Goal: Communication & Community: Answer question/provide support

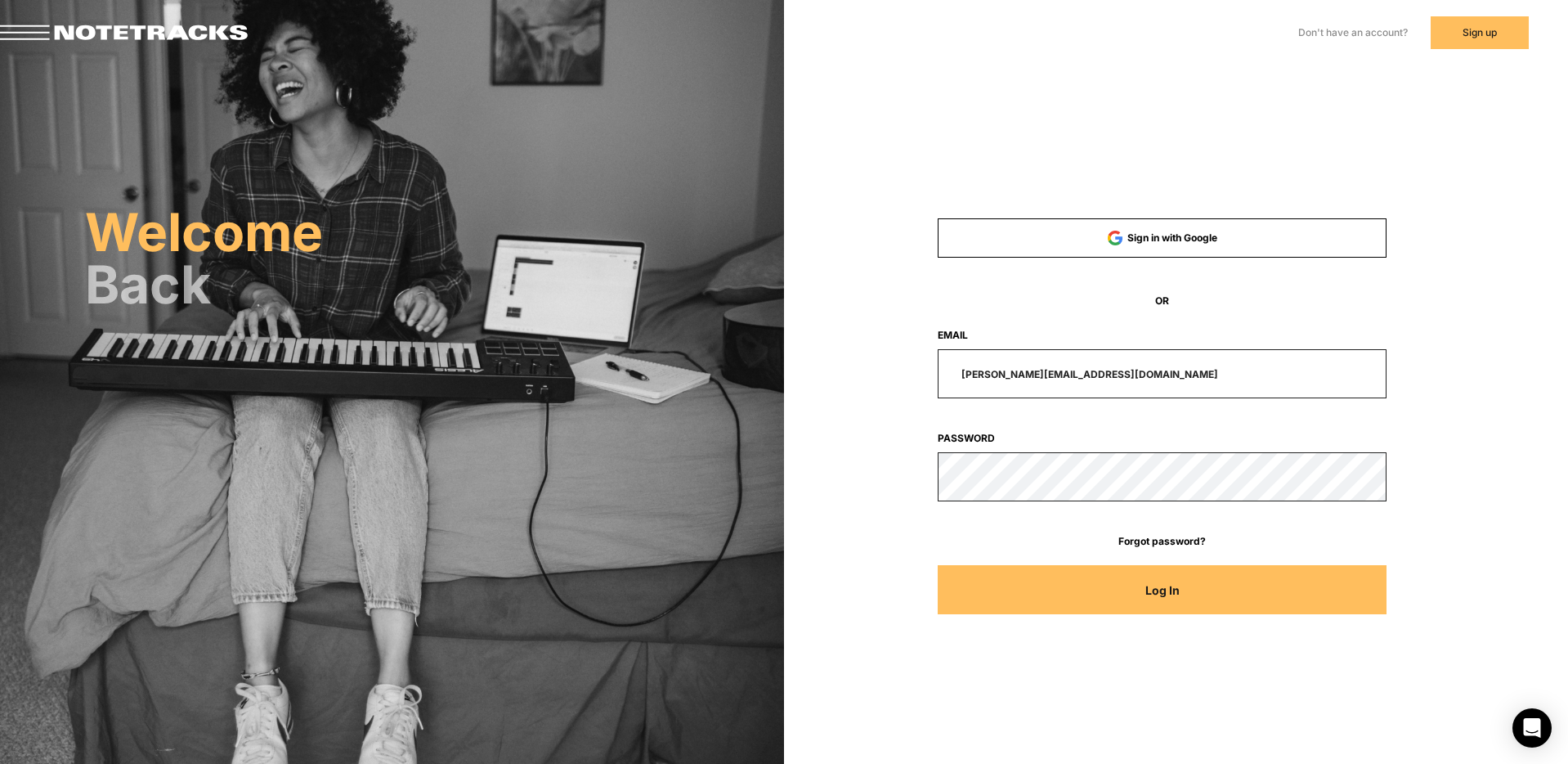
click at [1118, 376] on input "[PERSON_NAME][EMAIL_ADDRESS][DOMAIN_NAME]" at bounding box center [1162, 373] width 450 height 49
drag, startPoint x: 1098, startPoint y: 376, endPoint x: 866, endPoint y: 376, distance: 232.0
click at [868, 376] on div "[PERSON_NAME][EMAIL_ADDRESS][DOMAIN_NAME]" at bounding box center [1162, 373] width 600 height 49
type input "[EMAIL_ADDRESS][DOMAIN_NAME]"
click at [937, 566] on button "Log In" at bounding box center [1162, 589] width 450 height 49
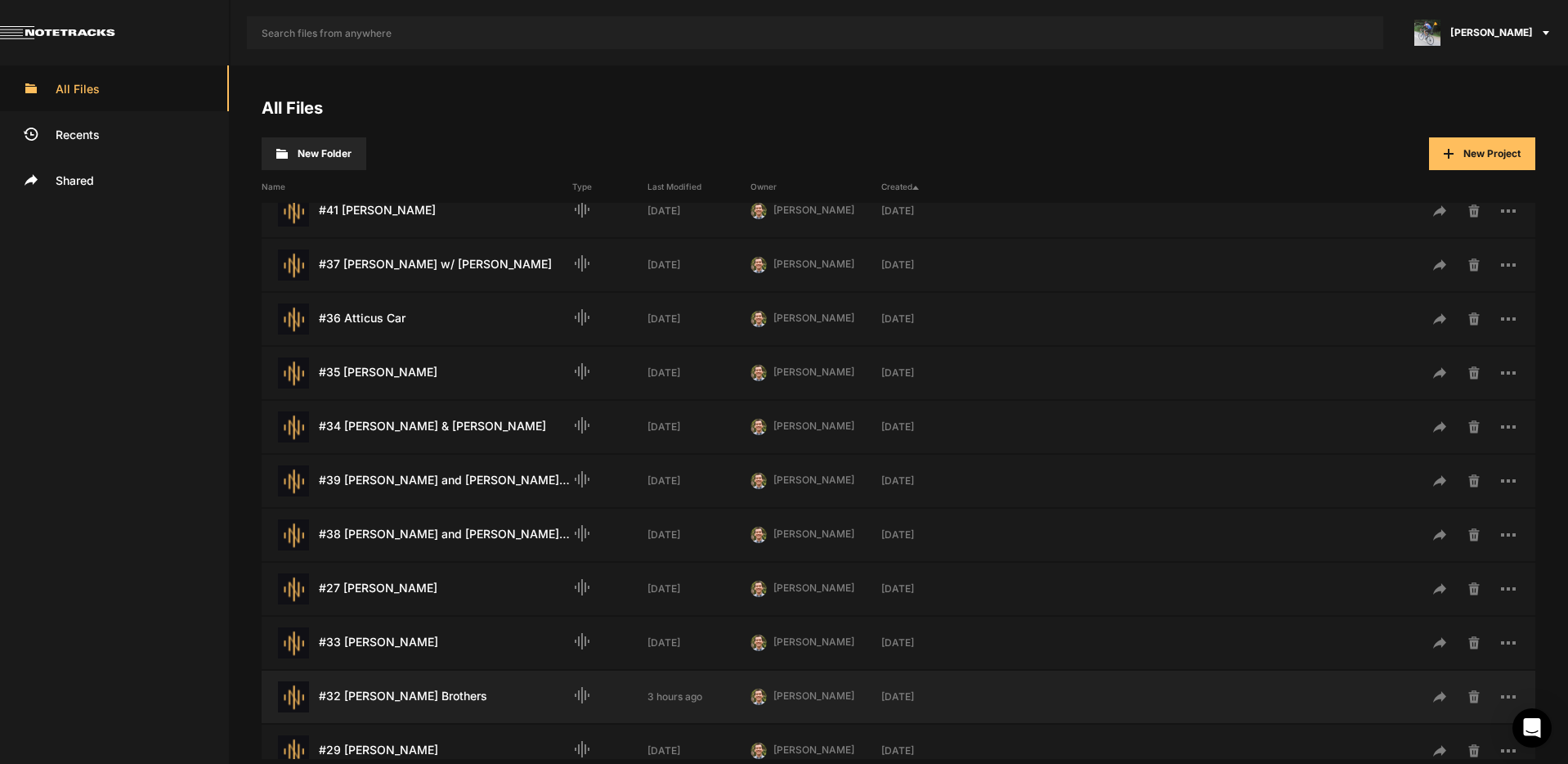
scroll to position [495, 0]
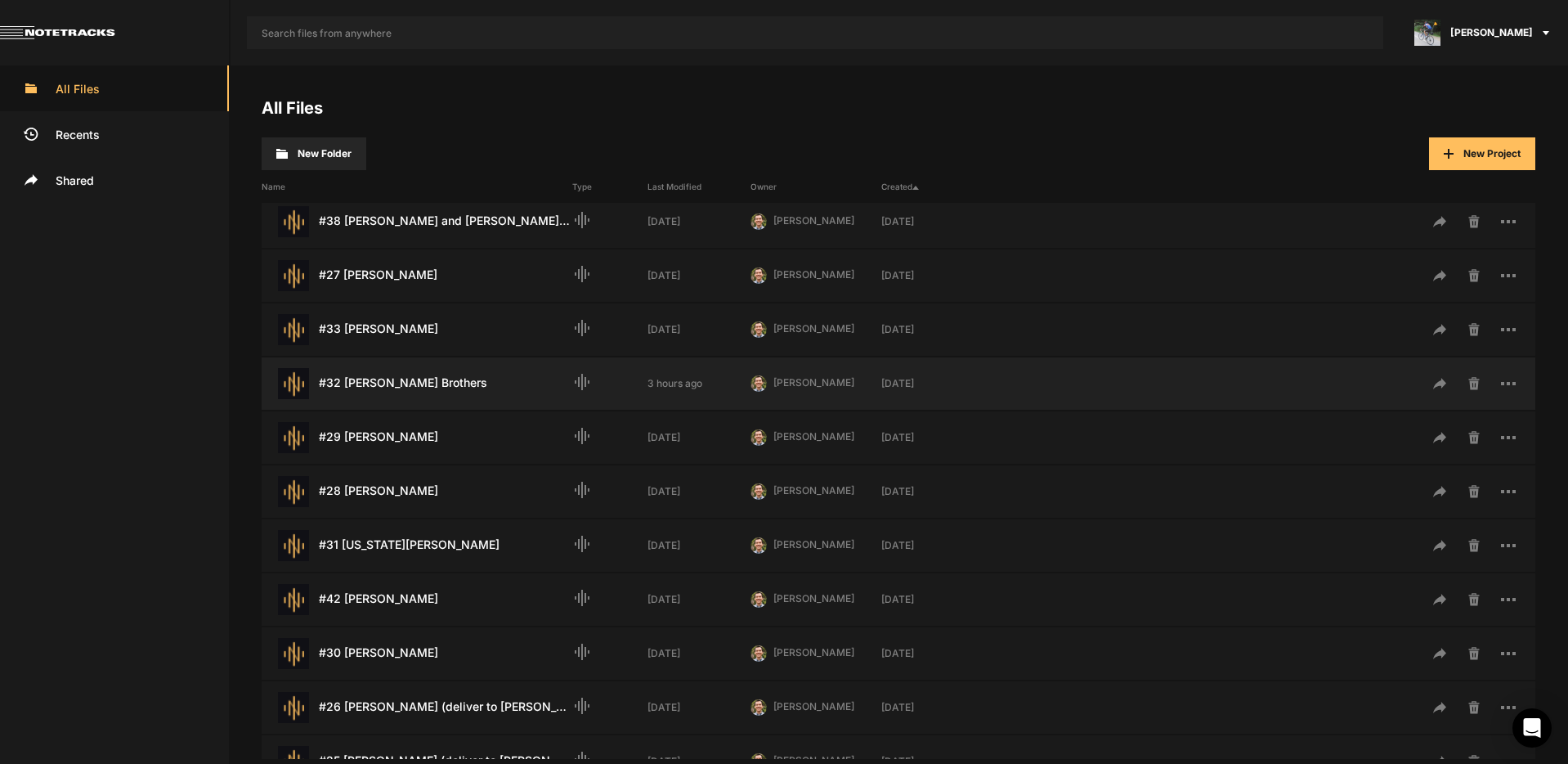
click at [427, 382] on div "#32 [PERSON_NAME] Brothers Last Modified: 3 hours ago" at bounding box center [417, 383] width 311 height 31
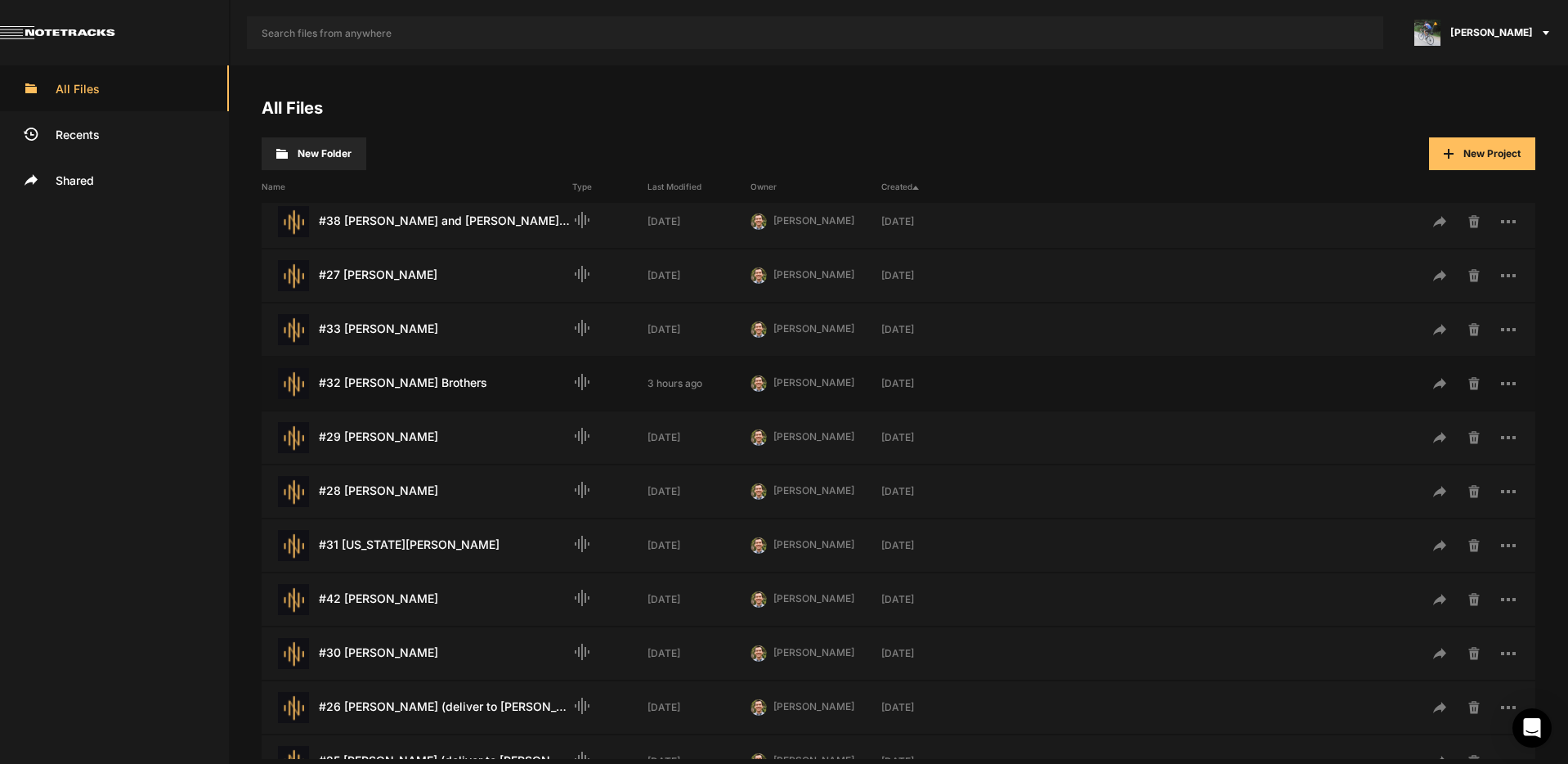
click at [427, 382] on div "#32 [PERSON_NAME] Brothers Last Modified: 3 hours ago" at bounding box center [417, 383] width 311 height 31
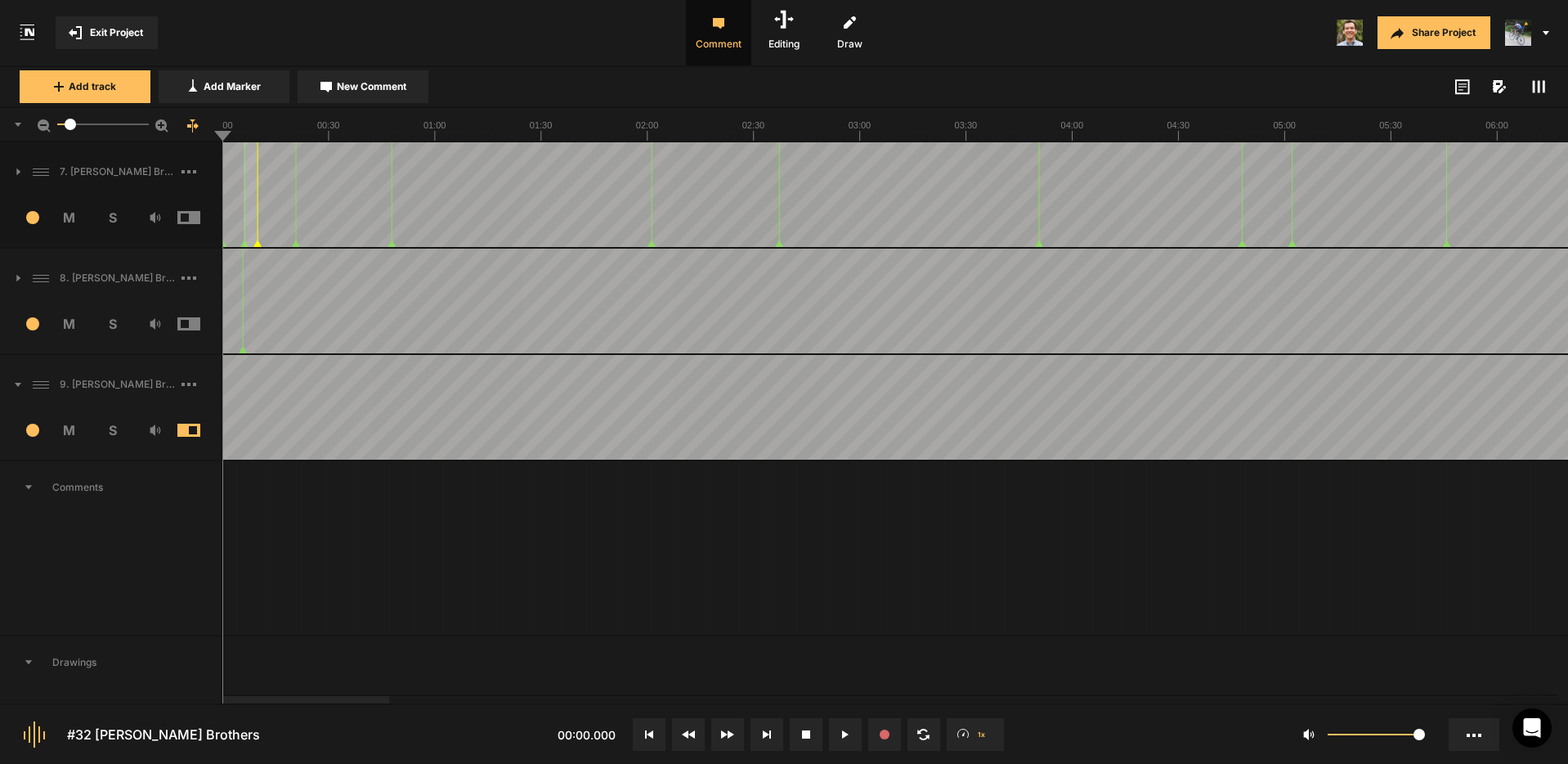
drag, startPoint x: 327, startPoint y: 387, endPoint x: 146, endPoint y: 387, distance: 181.0
click at [146, 387] on nt-track "9. [PERSON_NAME] Brothers for Mark.mp3 4 M S Comments Drawings" at bounding box center [784, 547] width 1568 height 386
click at [851, 732] on button at bounding box center [845, 734] width 32 height 32
click at [651, 731] on icon at bounding box center [649, 734] width 9 height 9
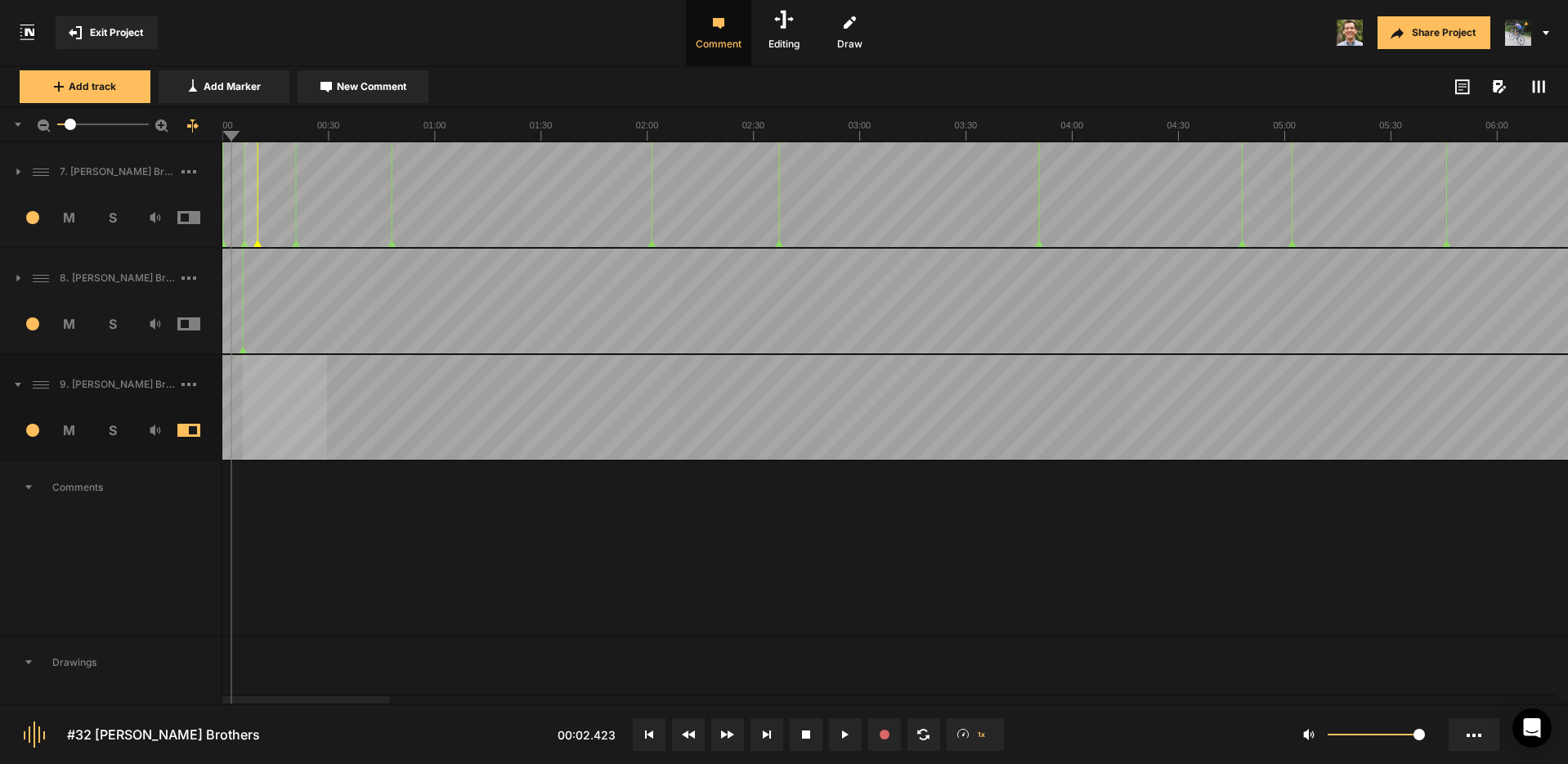
click at [238, 83] on span "Add Marker" at bounding box center [233, 86] width 57 height 14
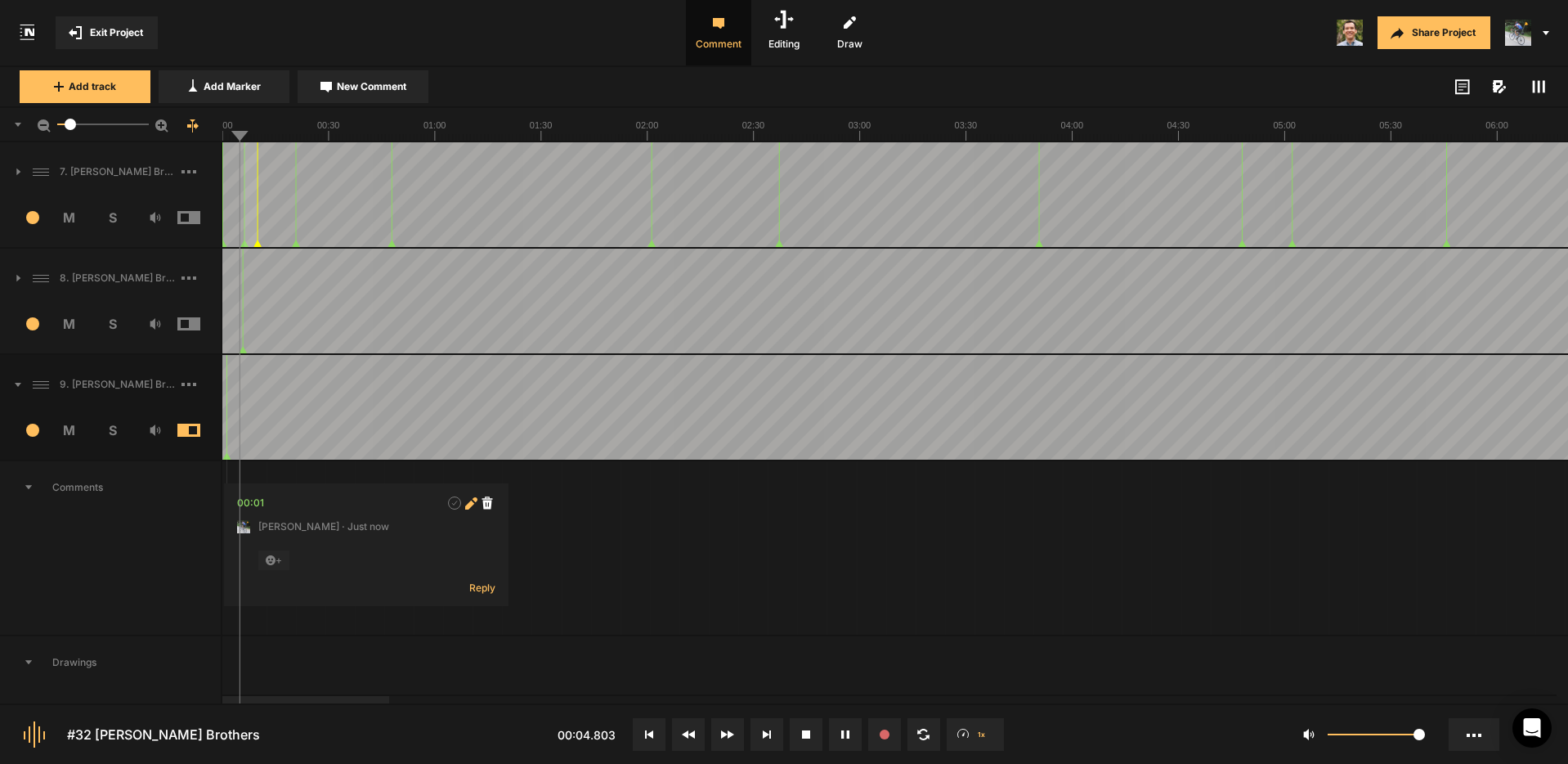
click at [473, 507] on icon at bounding box center [471, 503] width 12 height 12
click at [113, 430] on span "S" at bounding box center [112, 430] width 43 height 20
drag, startPoint x: 224, startPoint y: 382, endPoint x: 201, endPoint y: 382, distance: 23.0
click at [200, 382] on nt-track "9. [PERSON_NAME] Brothers for Mark.mp3 4 M S Comments 1.154361 sec [PERSON_NAME…" at bounding box center [784, 547] width 1568 height 386
click at [842, 735] on icon at bounding box center [845, 734] width 7 height 9
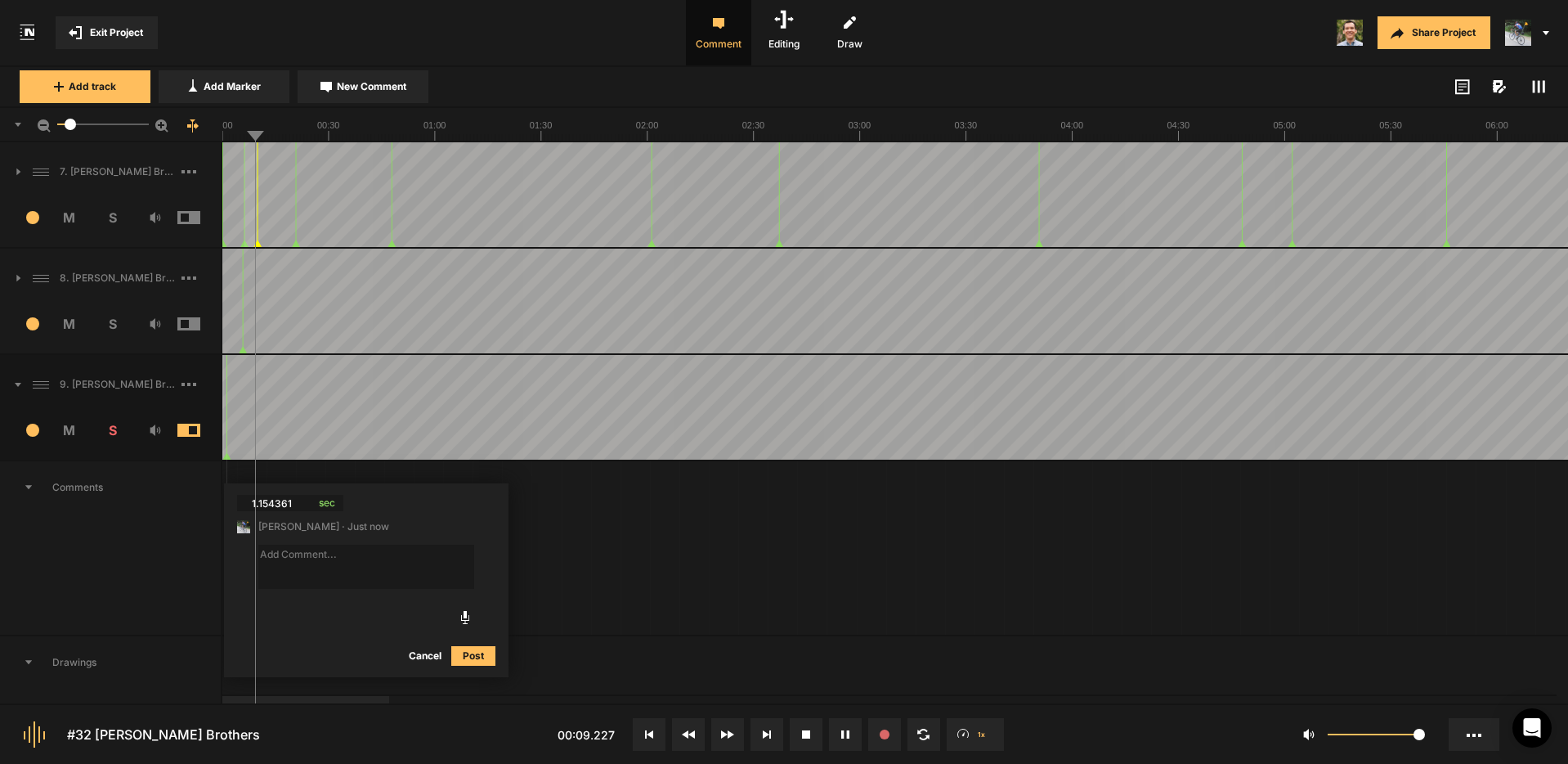
click at [112, 326] on span "S" at bounding box center [112, 323] width 43 height 20
click at [112, 426] on span "S" at bounding box center [112, 430] width 43 height 20
click at [112, 326] on span "S" at bounding box center [112, 323] width 43 height 20
click at [111, 428] on span "S" at bounding box center [112, 430] width 43 height 20
click at [110, 433] on span "S" at bounding box center [112, 430] width 43 height 20
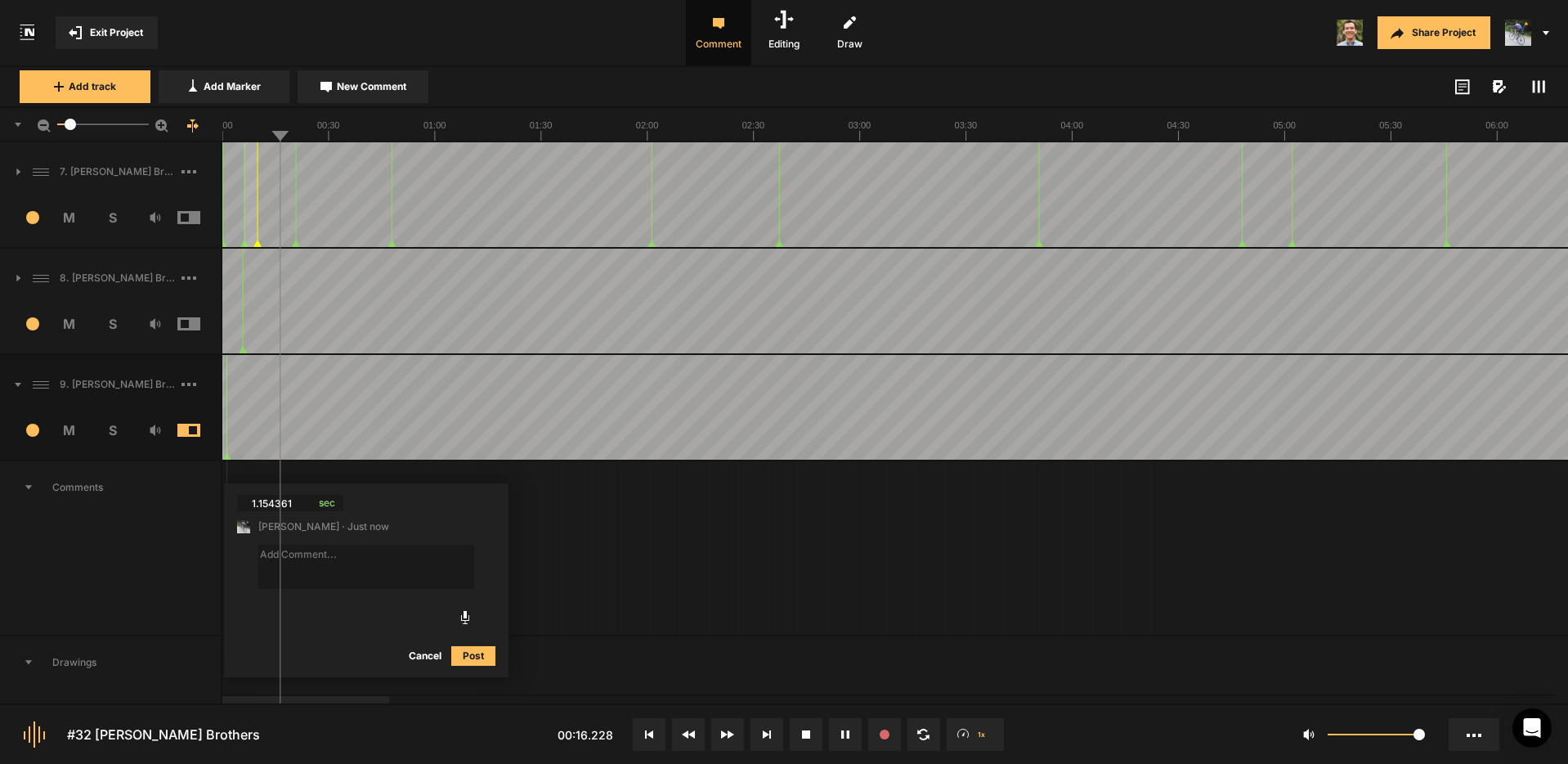
click at [112, 325] on span "S" at bounding box center [112, 323] width 43 height 20
click at [112, 431] on span "S" at bounding box center [112, 430] width 43 height 20
click at [112, 323] on span "S" at bounding box center [112, 323] width 43 height 20
click at [658, 732] on button at bounding box center [649, 734] width 32 height 32
click at [367, 570] on textarea at bounding box center [366, 567] width 215 height 44
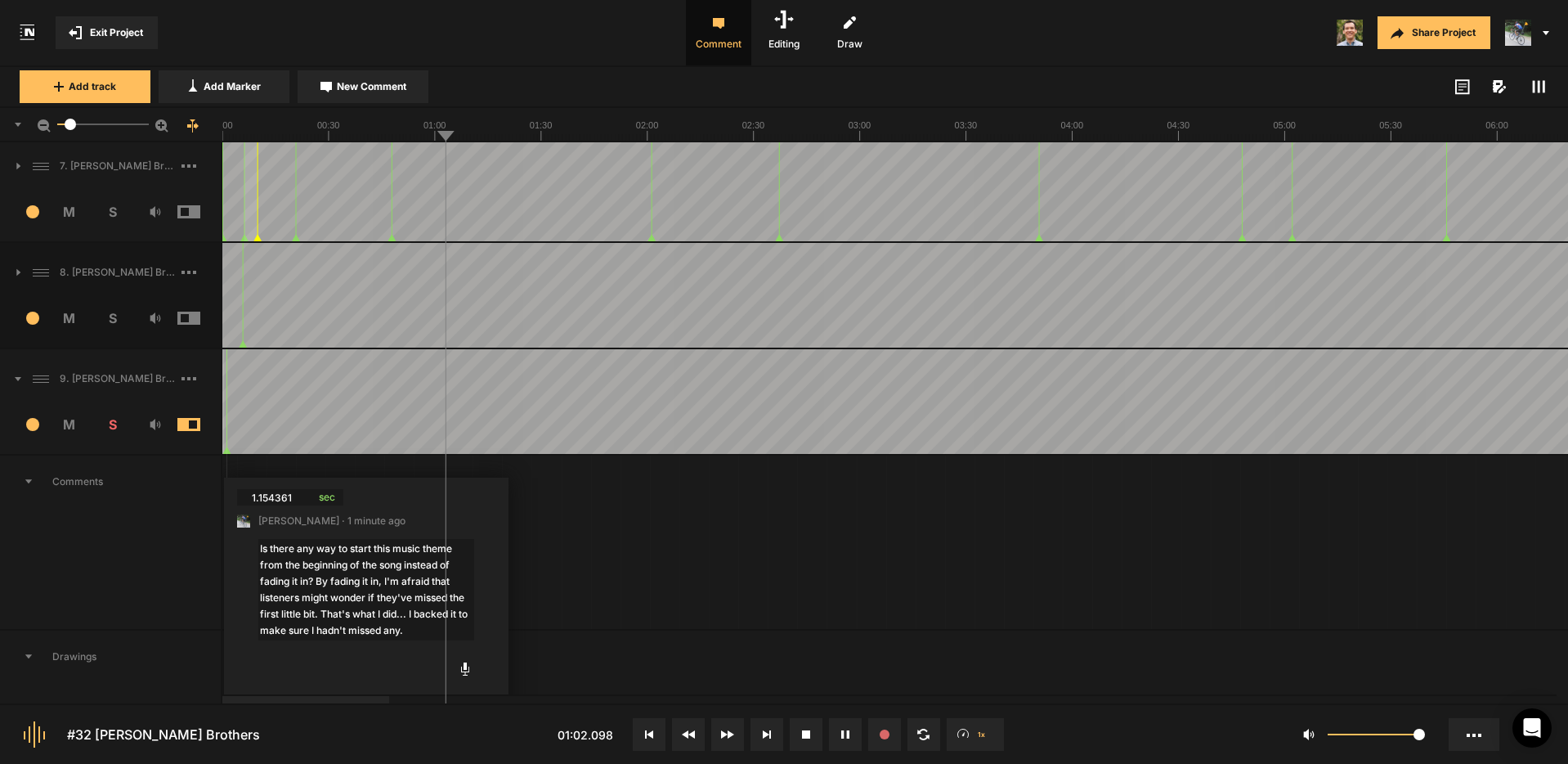
scroll to position [7, 0]
drag, startPoint x: 458, startPoint y: 677, endPoint x: 474, endPoint y: 676, distance: 16.0
click at [460, 677] on textarea "Is there any way to start this music theme from the beginning of the song inste…" at bounding box center [366, 621] width 215 height 167
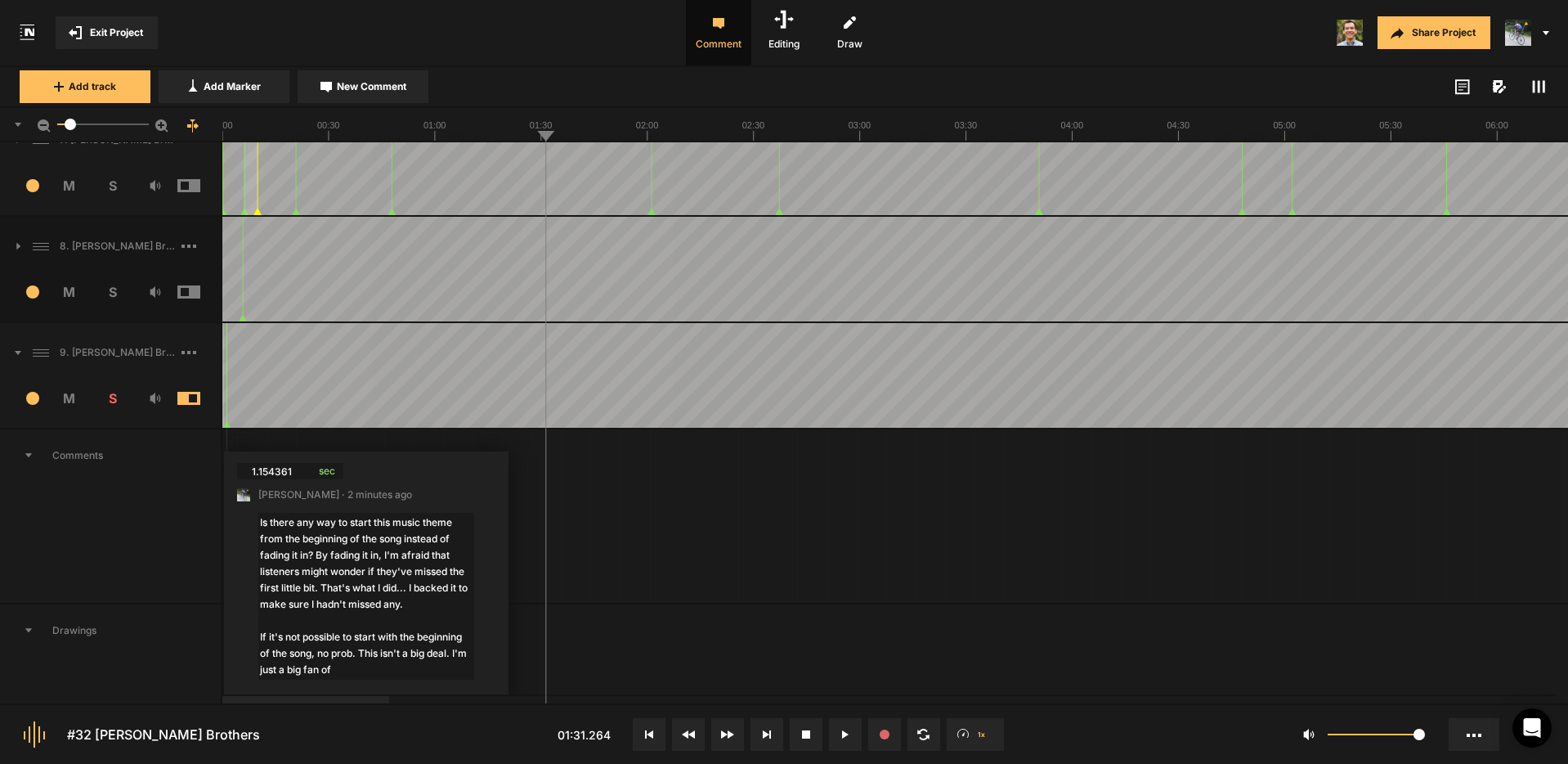
scroll to position [88, 0]
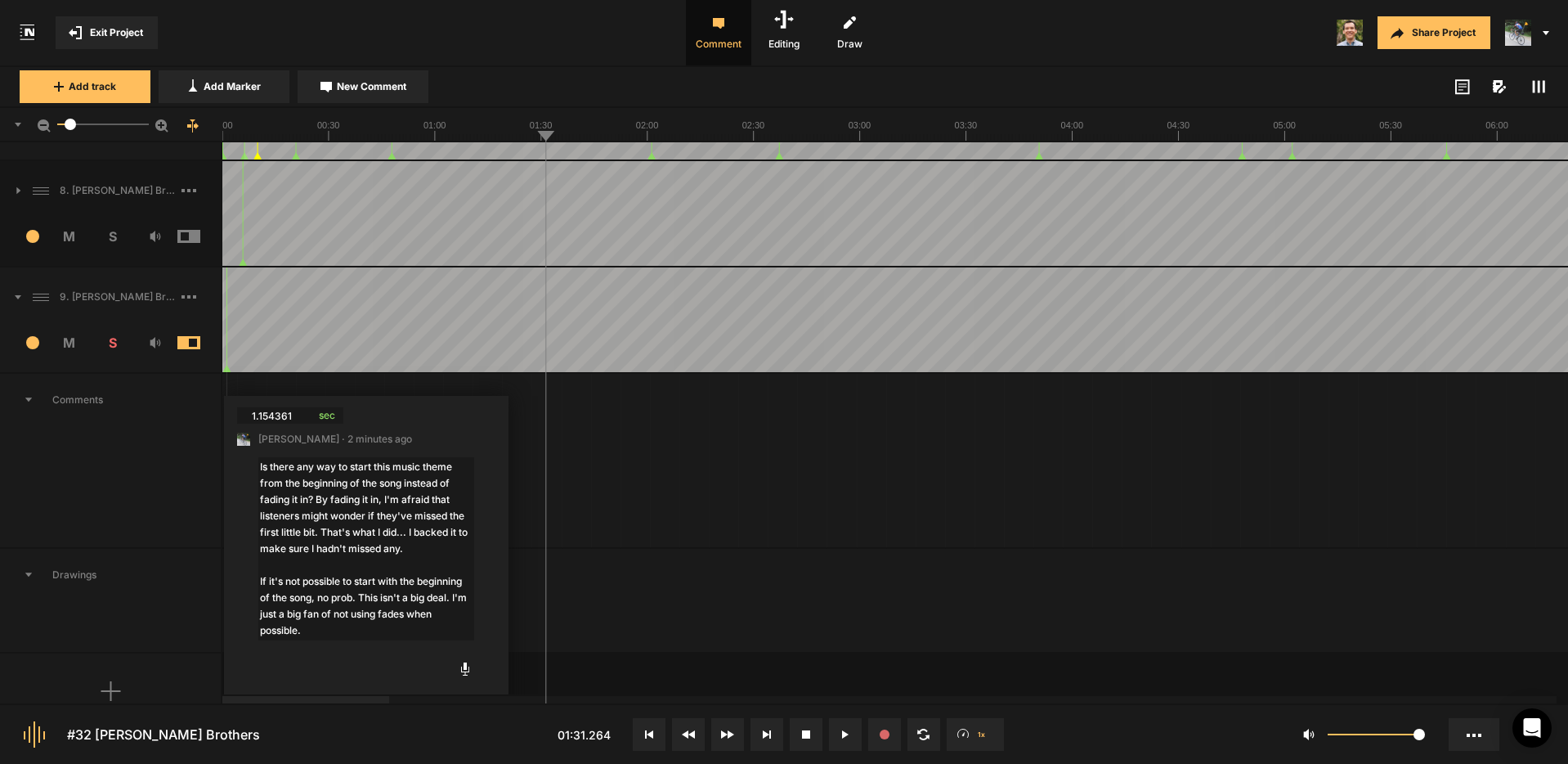
click at [410, 612] on textarea "Is there any way to start this music theme from the beginning of the song inste…" at bounding box center [366, 548] width 215 height 183
type textarea "Is there any way to start this music theme from the beginning of the song inste…"
click at [337, 629] on textarea "Is there any way to start this music theme from the beginning of the song inste…" at bounding box center [366, 548] width 215 height 183
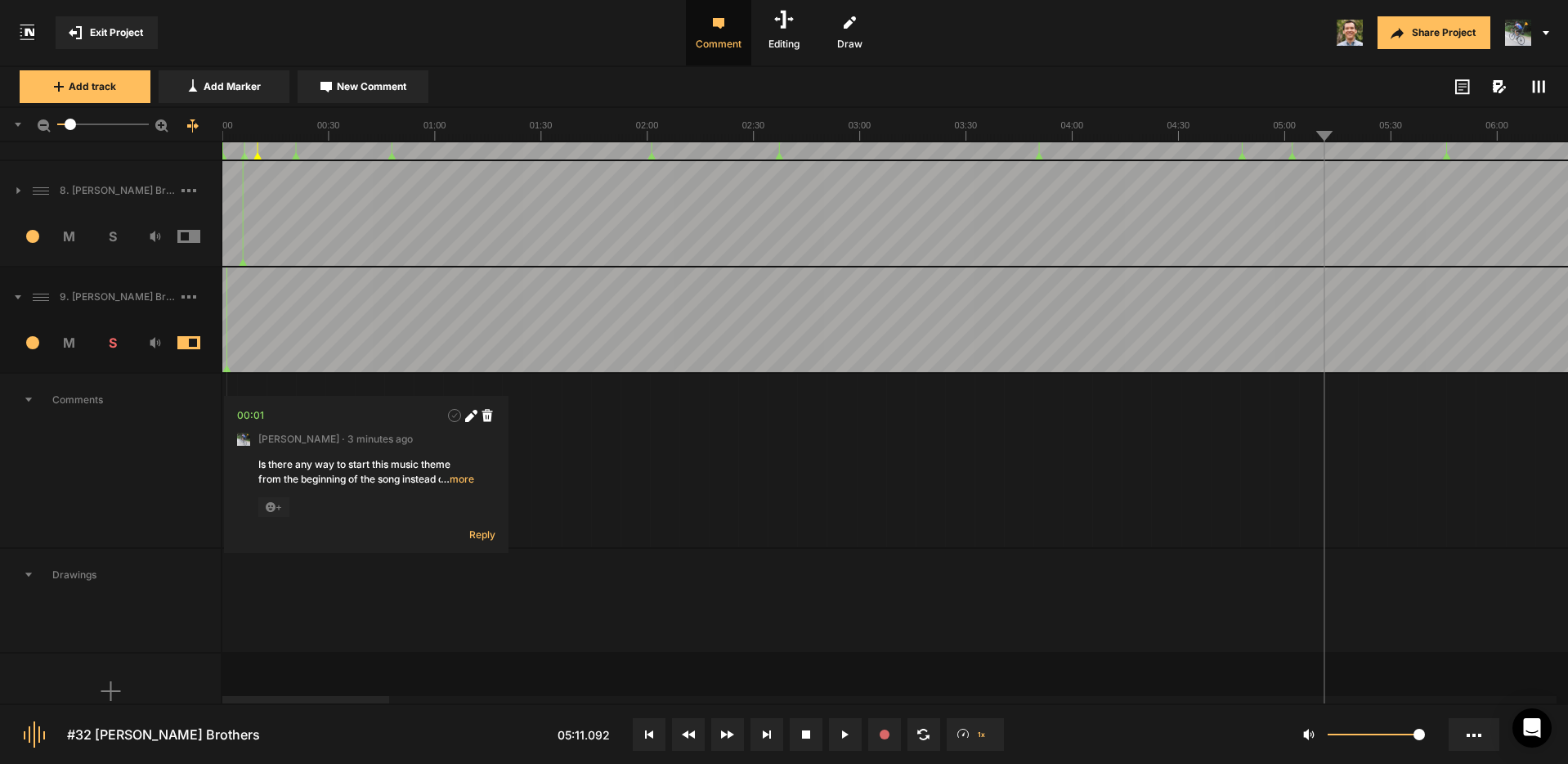
click at [244, 91] on span "Add Marker" at bounding box center [233, 86] width 57 height 14
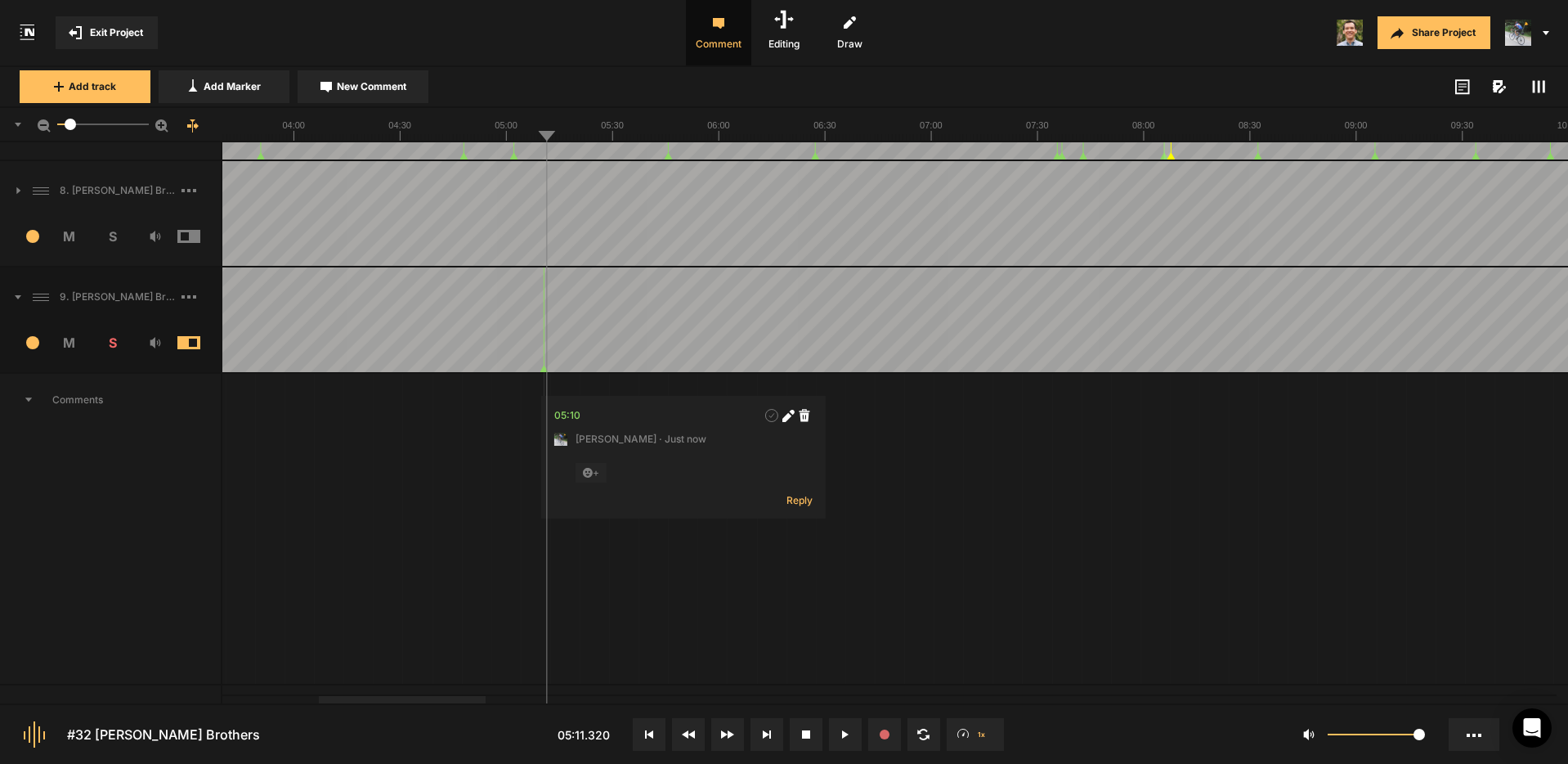
click at [438, 703] on div at bounding box center [401, 700] width 167 height 8
click at [794, 414] on icon at bounding box center [787, 416] width 12 height 12
click at [542, 294] on nt-track "9. [PERSON_NAME] Brothers for Mark.mp3 4 M S Comments 00:01 [PERSON_NAME] · 3 m…" at bounding box center [784, 528] width 1568 height 523
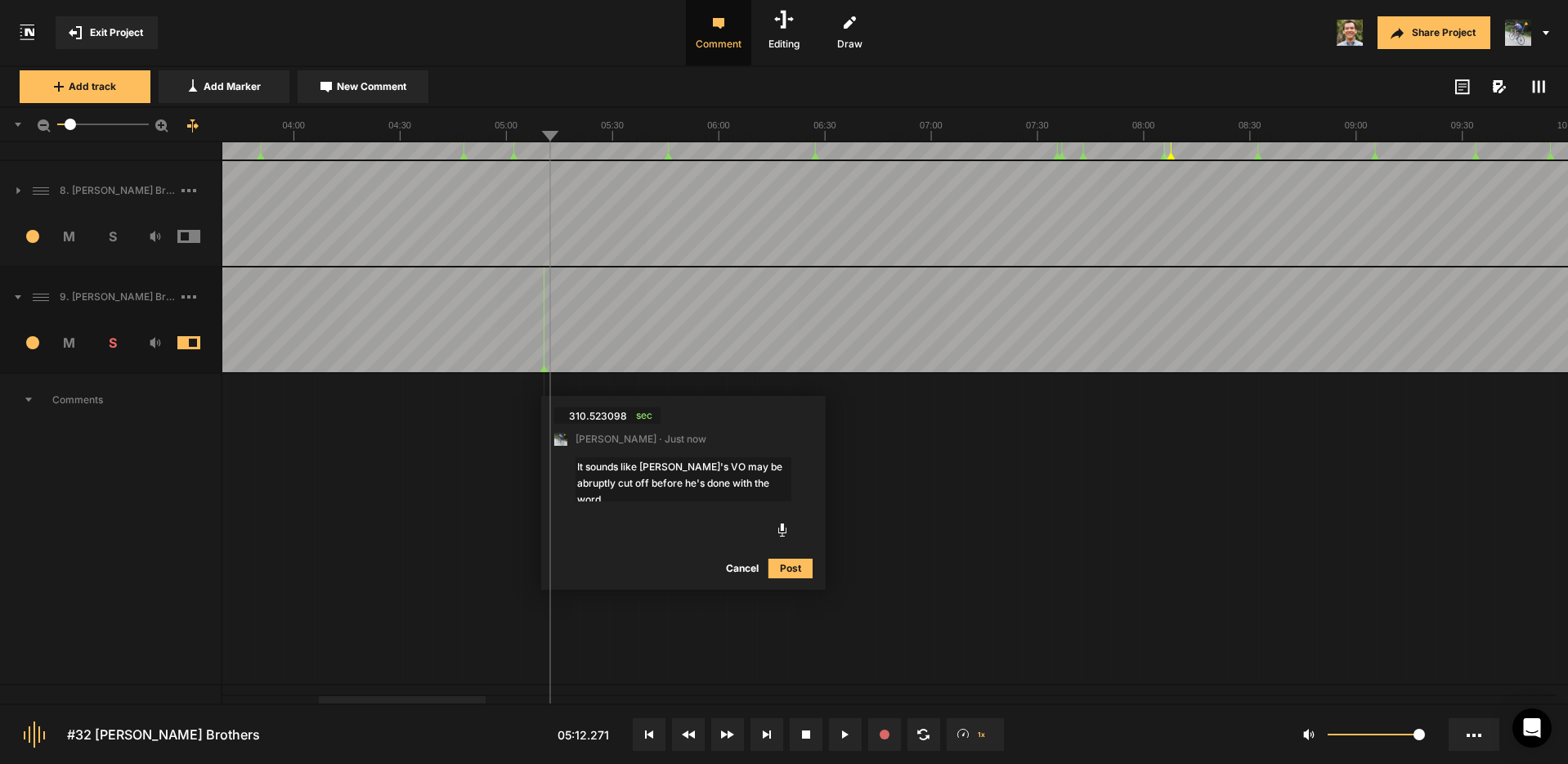
drag, startPoint x: 748, startPoint y: 484, endPoint x: 771, endPoint y: 486, distance: 23.1
click at [748, 484] on textarea "It sounds like [PERSON_NAME]'s VO may be abruptly cut off before he's done with…" at bounding box center [683, 479] width 215 height 44
drag, startPoint x: 744, startPoint y: 481, endPoint x: 760, endPoint y: 498, distance: 23.3
click at [760, 498] on textarea "It sounds like [PERSON_NAME]'s VO may be abruptly cut off before he's done with…" at bounding box center [683, 483] width 215 height 52
type textarea "It sounds like [PERSON_NAME]'s VO may be abruptly cut off before he's done with…"
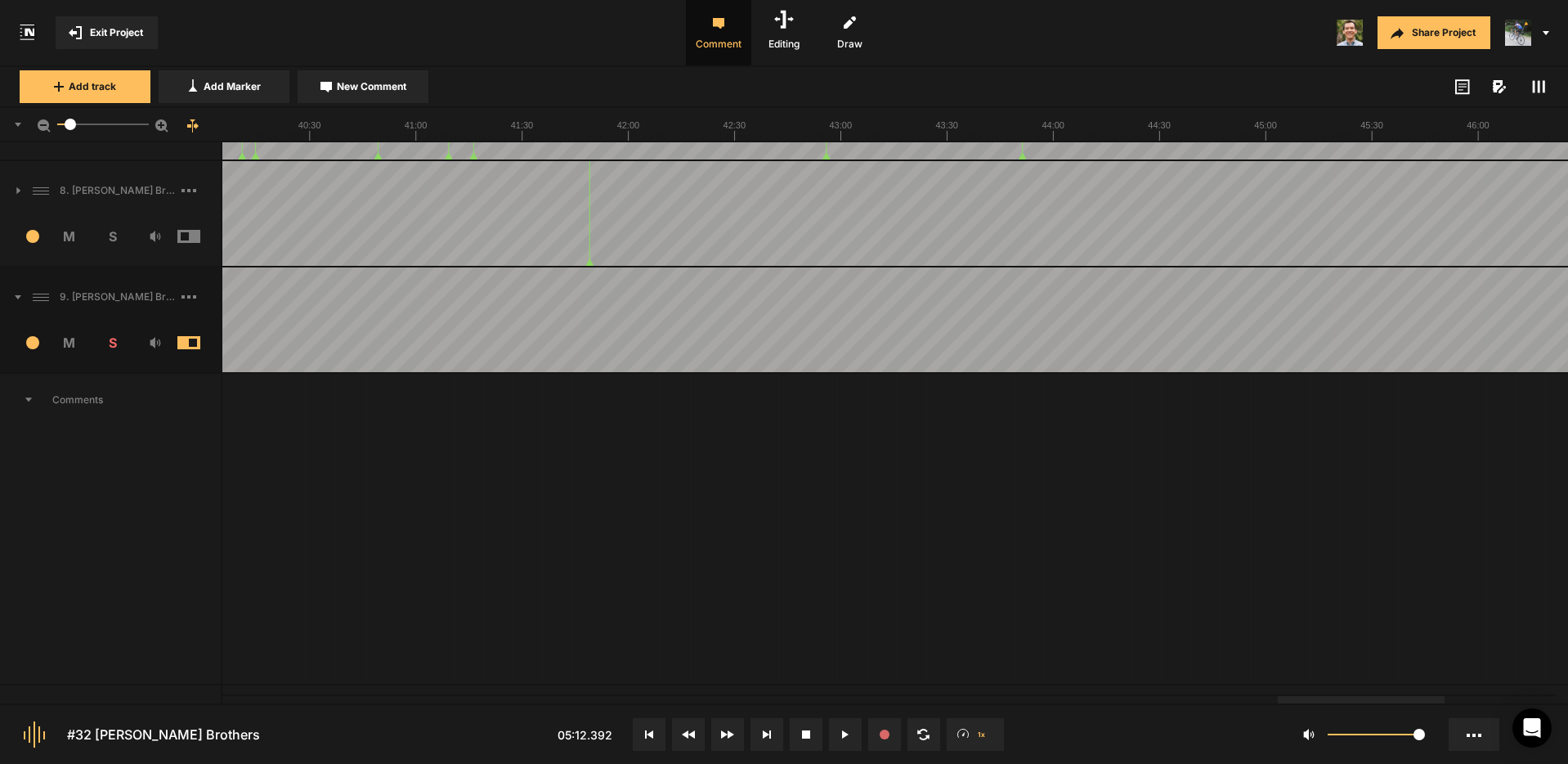
click at [1423, 703] on div at bounding box center [1360, 700] width 167 height 8
click at [362, 89] on span "New Comment" at bounding box center [371, 86] width 70 height 14
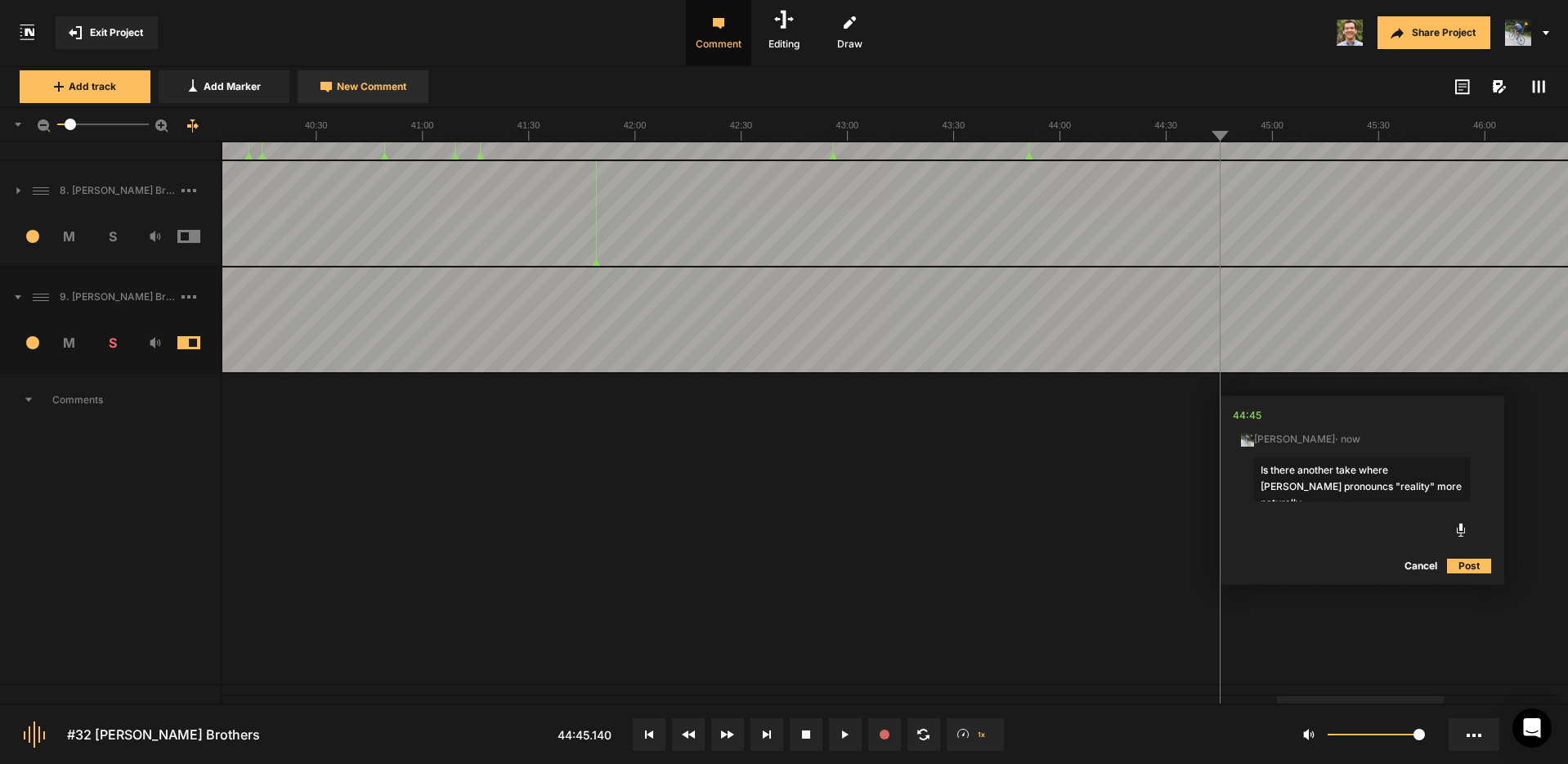
type textarea "Is there another take where [PERSON_NAME] pronouncs "reality" more naturally?"
click at [1464, 419] on icon at bounding box center [1464, 416] width 12 height 12
click at [1453, 465] on textarea "Is there another take where [PERSON_NAME] pronouncs "reality" more naturally?" at bounding box center [1359, 479] width 215 height 44
click at [1396, 485] on textarea "Is there another take where [PERSON_NAME] pronounces "reality" more naturally?" at bounding box center [1359, 479] width 215 height 44
type textarea "Is there another take where [PERSON_NAME] pronounces "reality" more naturally? …"
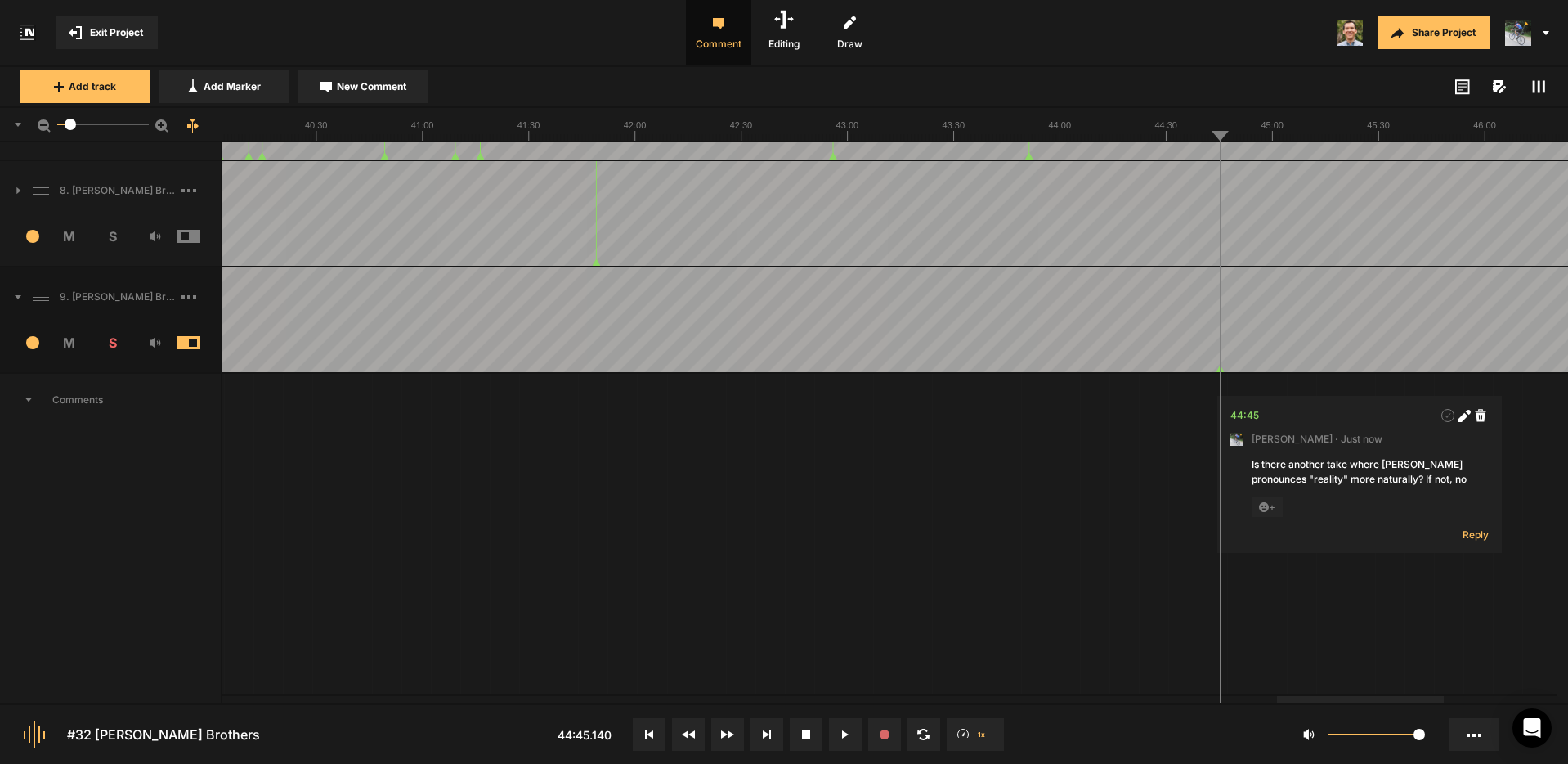
click at [384, 91] on span "New Comment" at bounding box center [371, 86] width 70 height 14
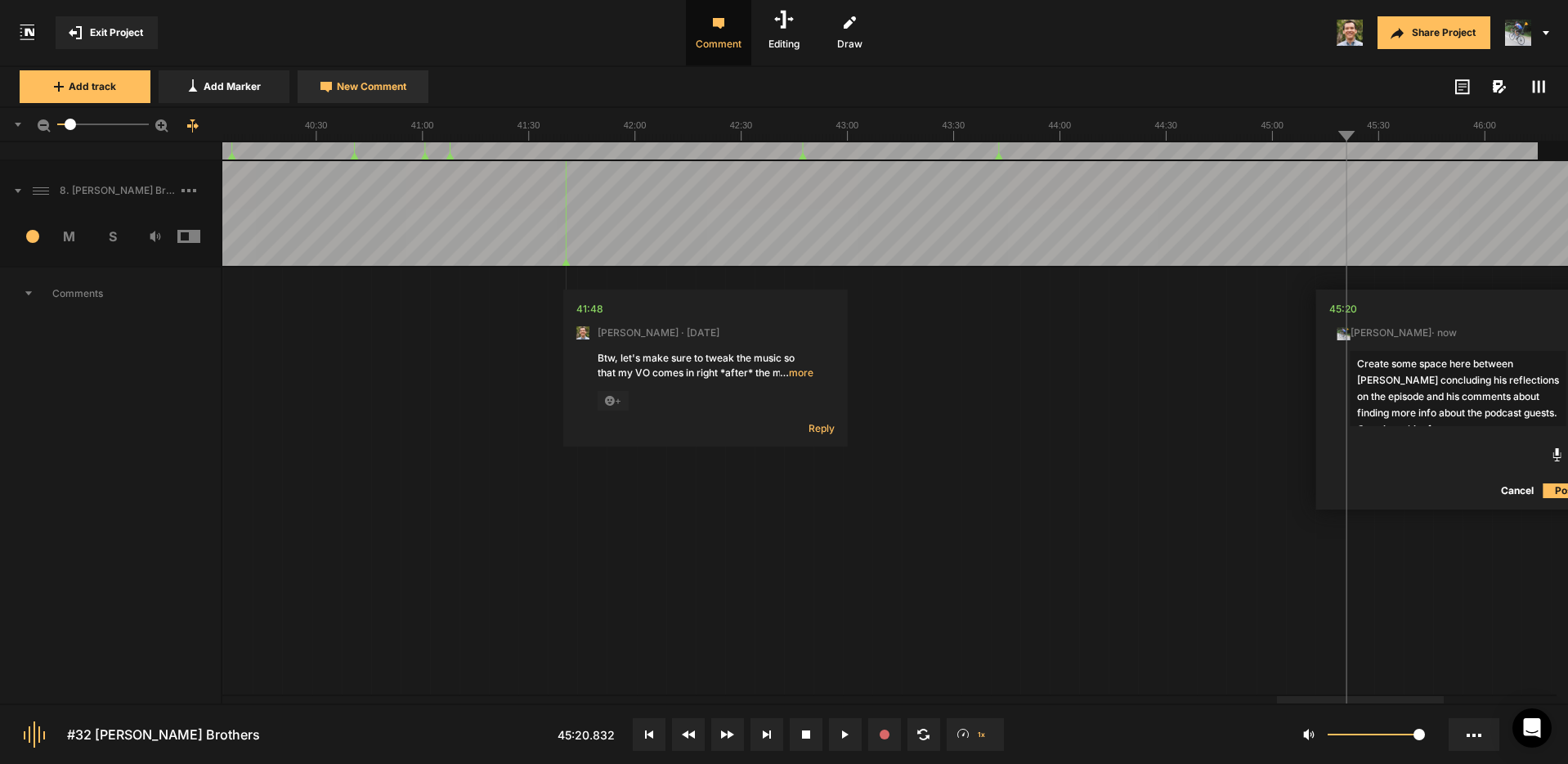
scroll to position [88, 31]
type textarea "Create some space here between [PERSON_NAME] concluding his reflections on the …"
click at [1554, 522] on button "Post" at bounding box center [1563, 523] width 44 height 20
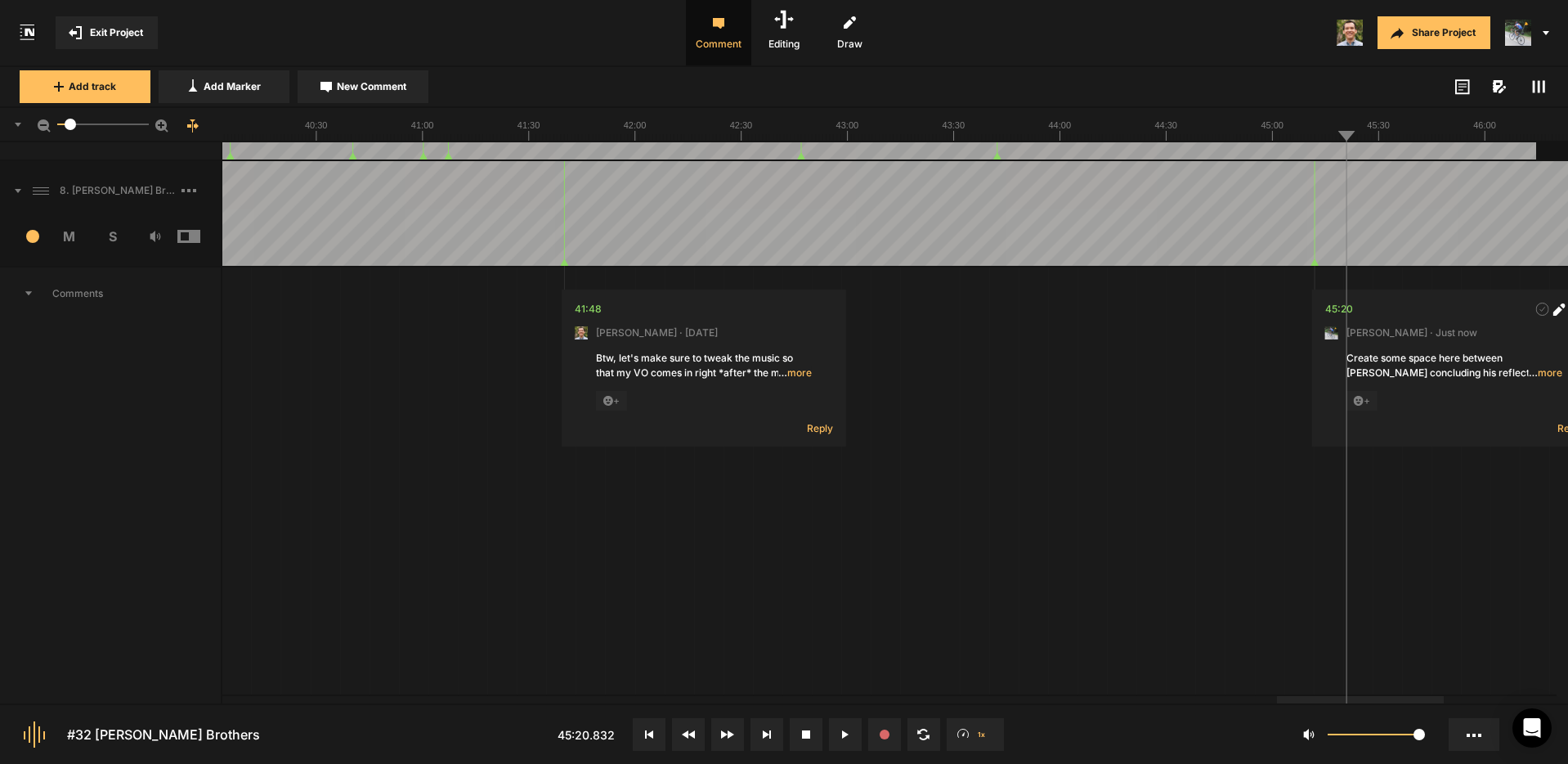
click at [1527, 36] on img at bounding box center [1517, 32] width 26 height 26
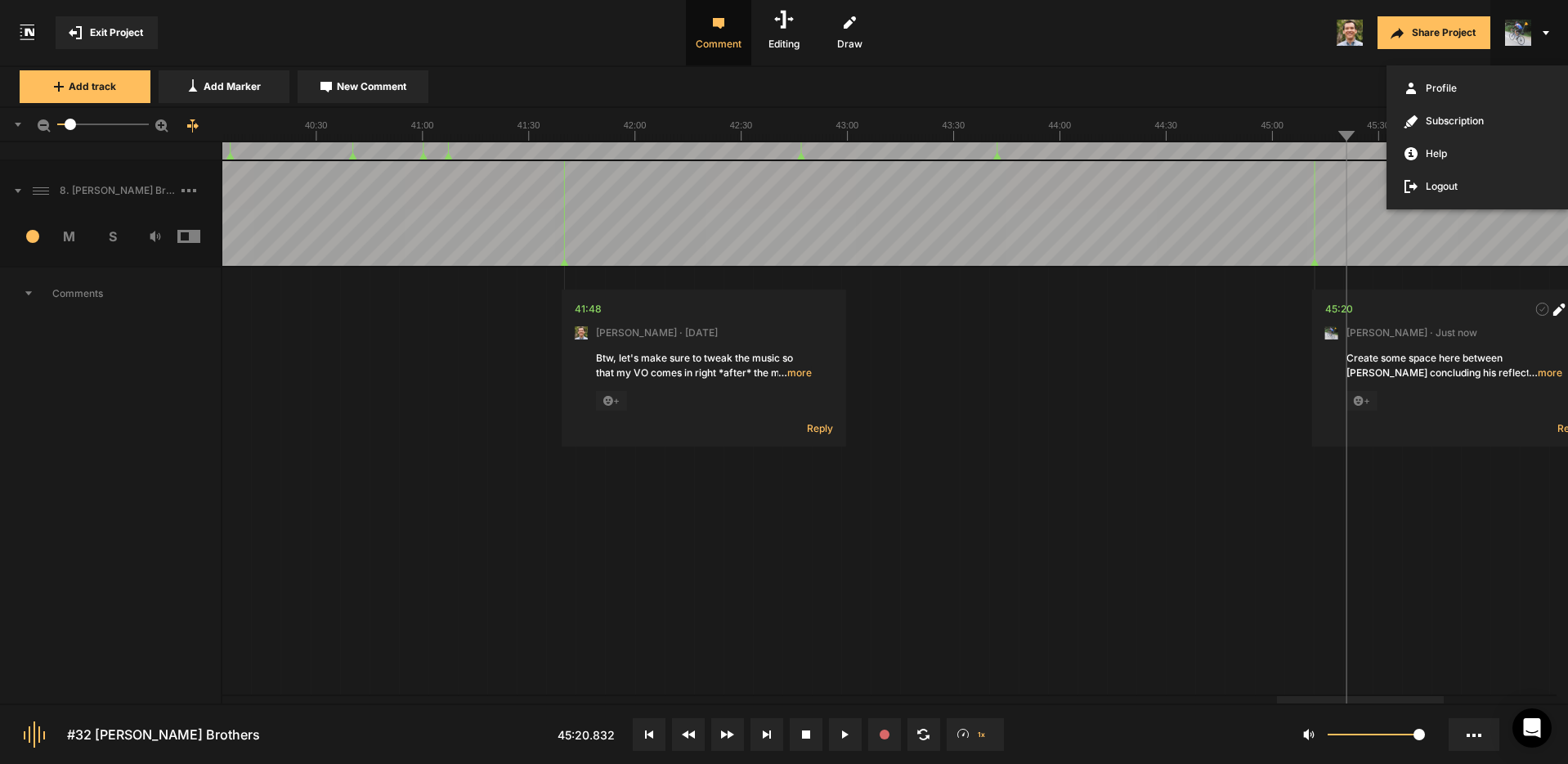
click at [1230, 31] on div at bounding box center [784, 382] width 1568 height 764
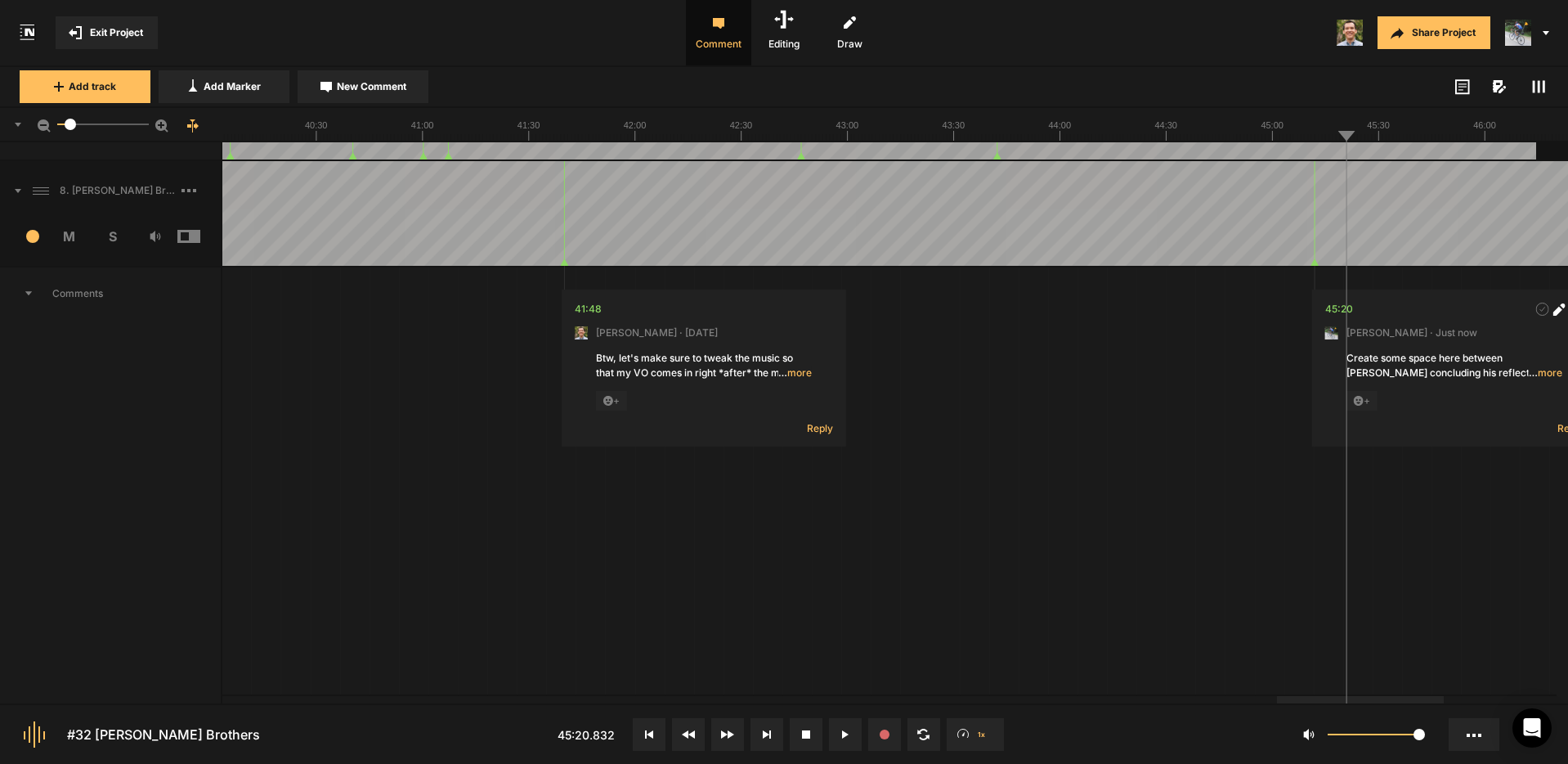
click at [100, 32] on span "Exit Project" at bounding box center [116, 32] width 53 height 14
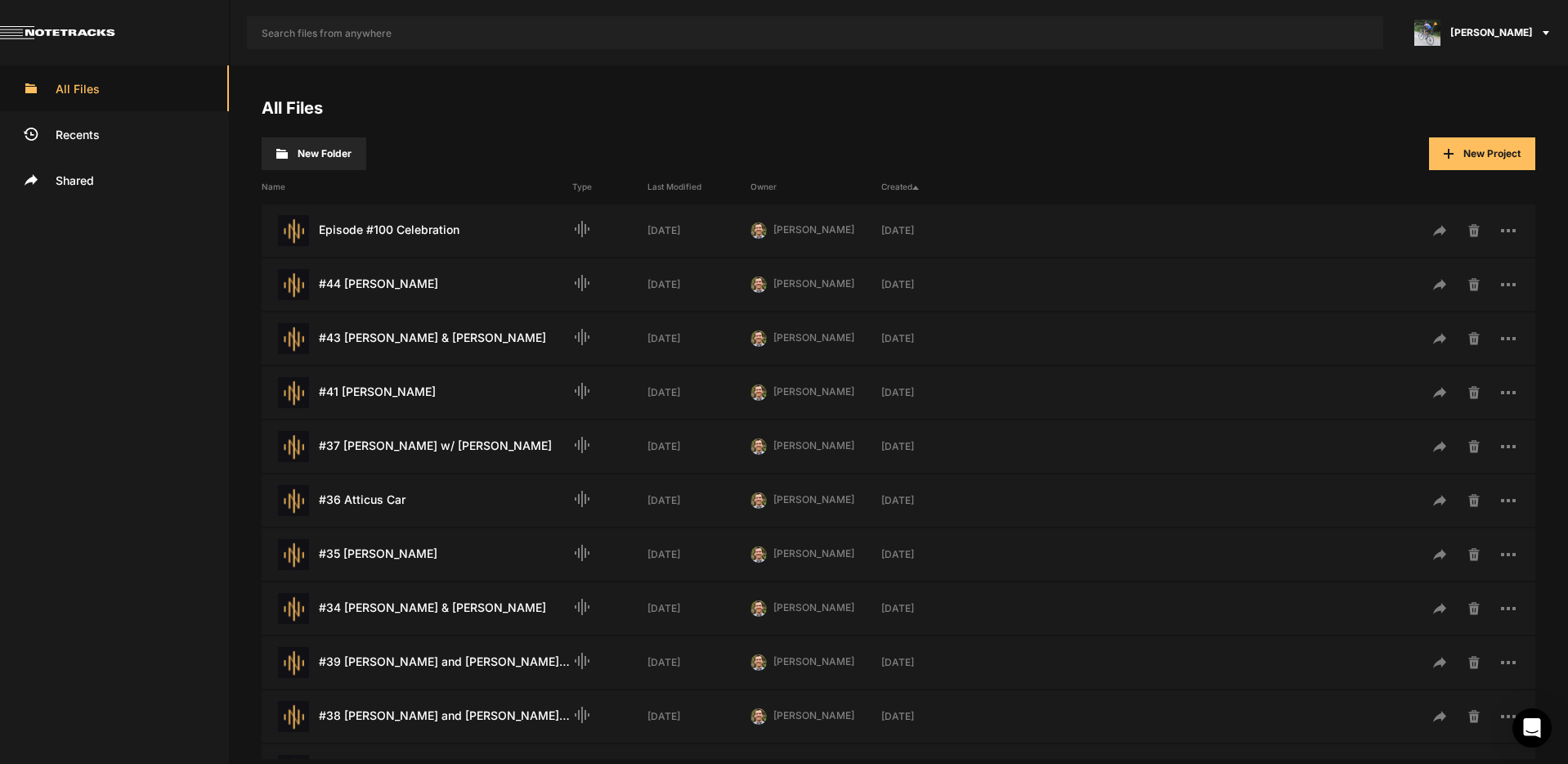
click at [1502, 34] on span "[PERSON_NAME]" at bounding box center [1491, 32] width 83 height 14
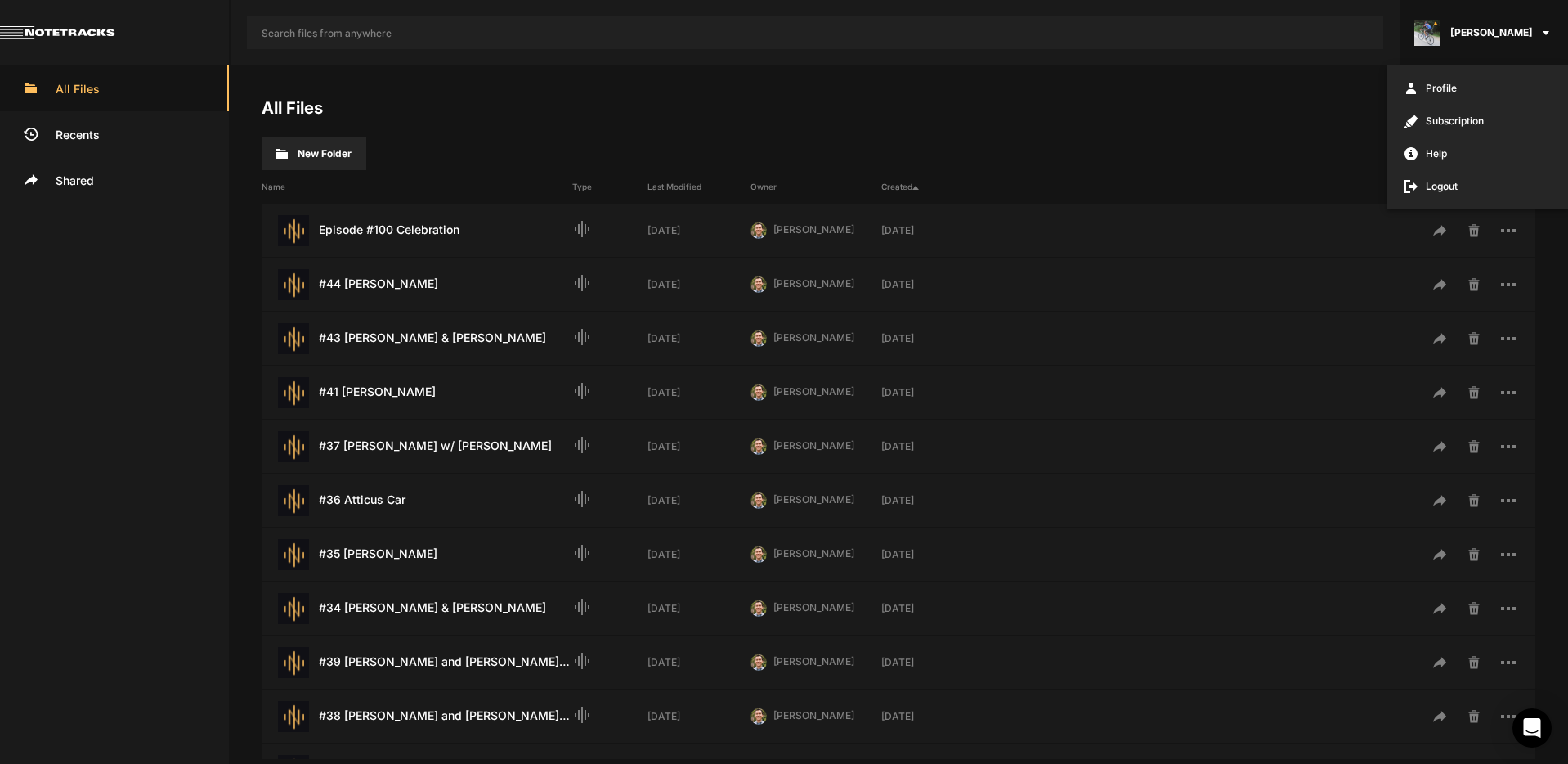
click at [1220, 93] on div at bounding box center [784, 382] width 1568 height 764
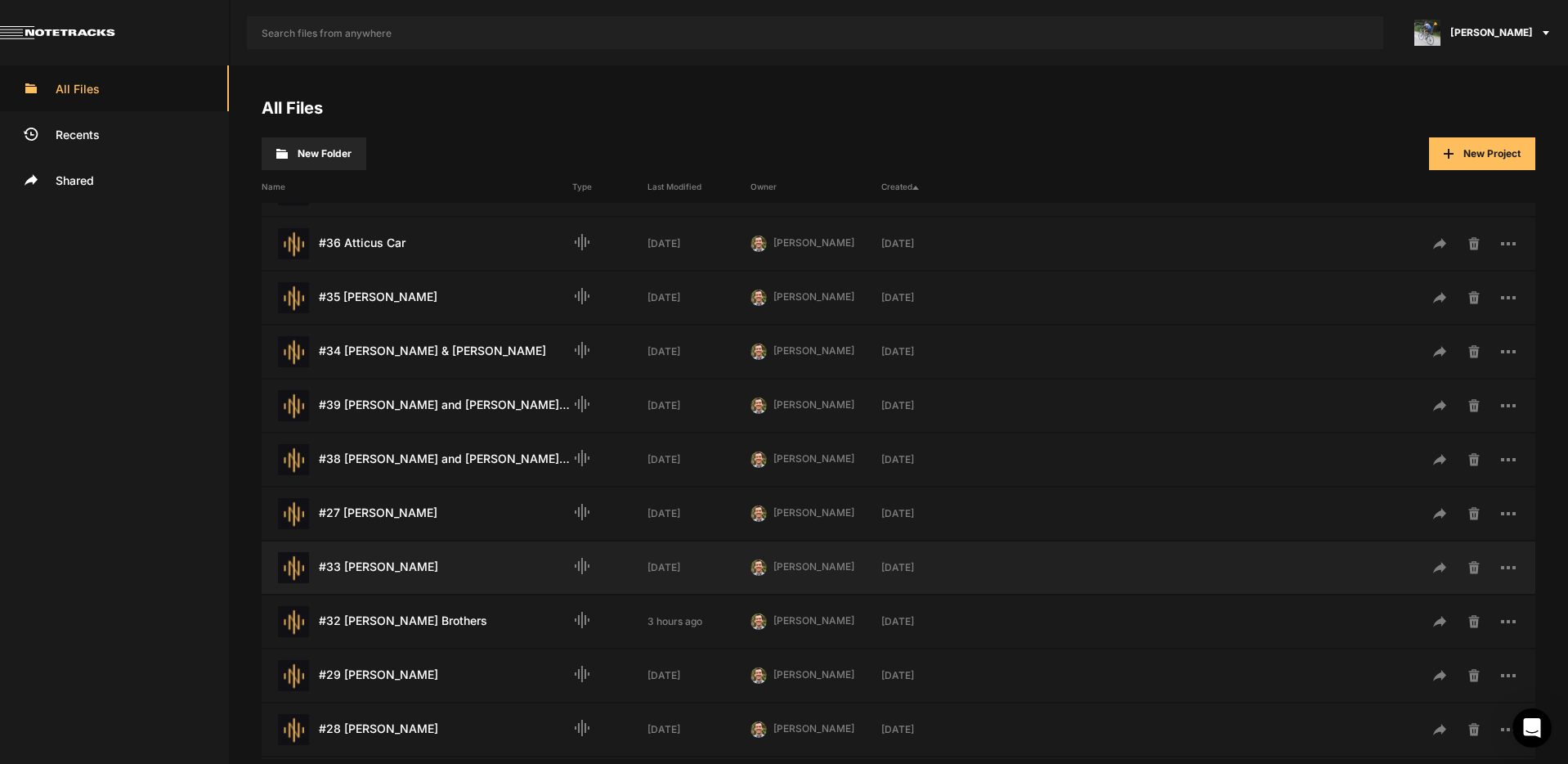
scroll to position [244, 0]
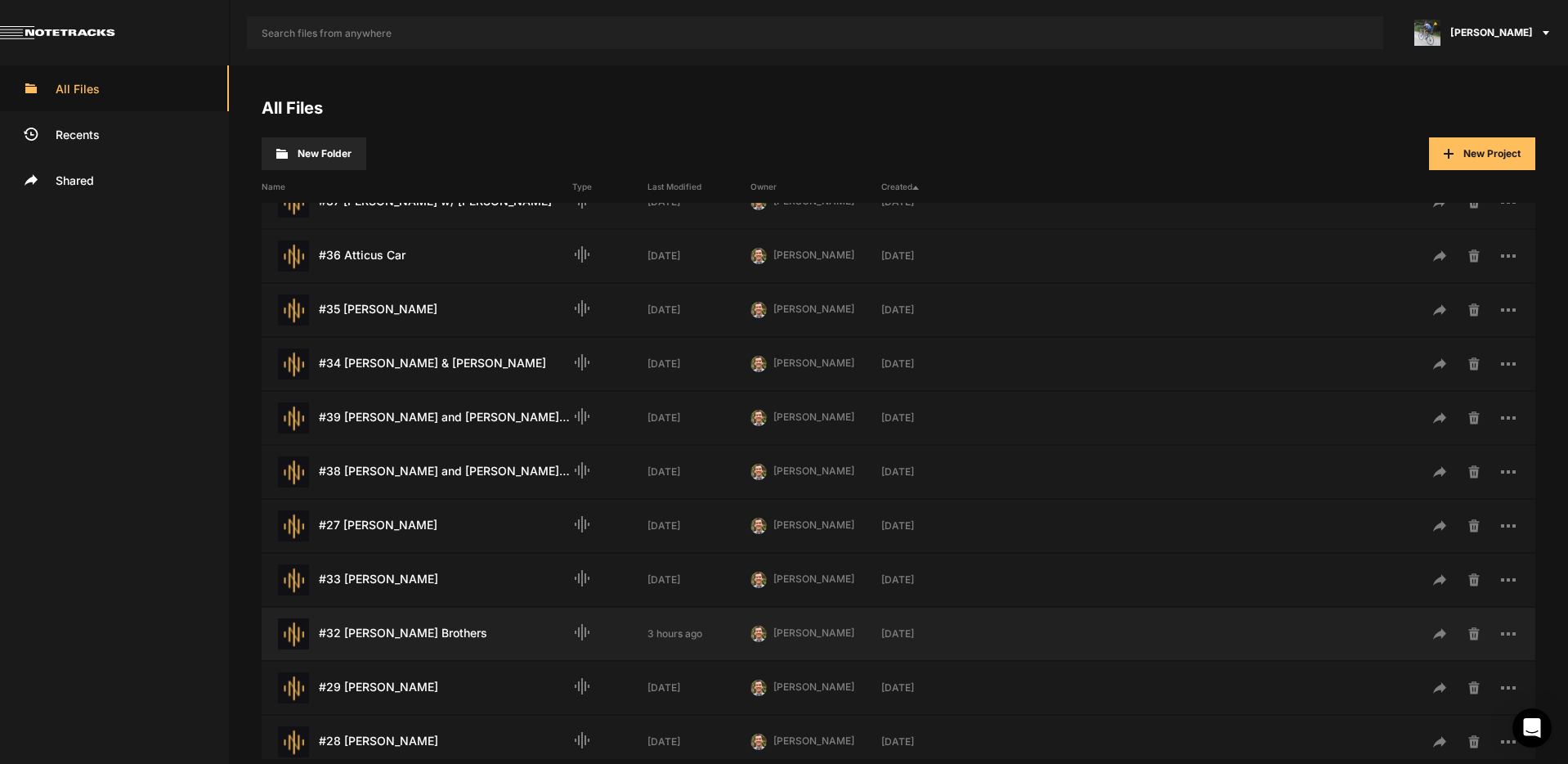
click at [414, 641] on div "#32 [PERSON_NAME] Brothers Last Modified: 3 hours ago" at bounding box center [417, 633] width 311 height 31
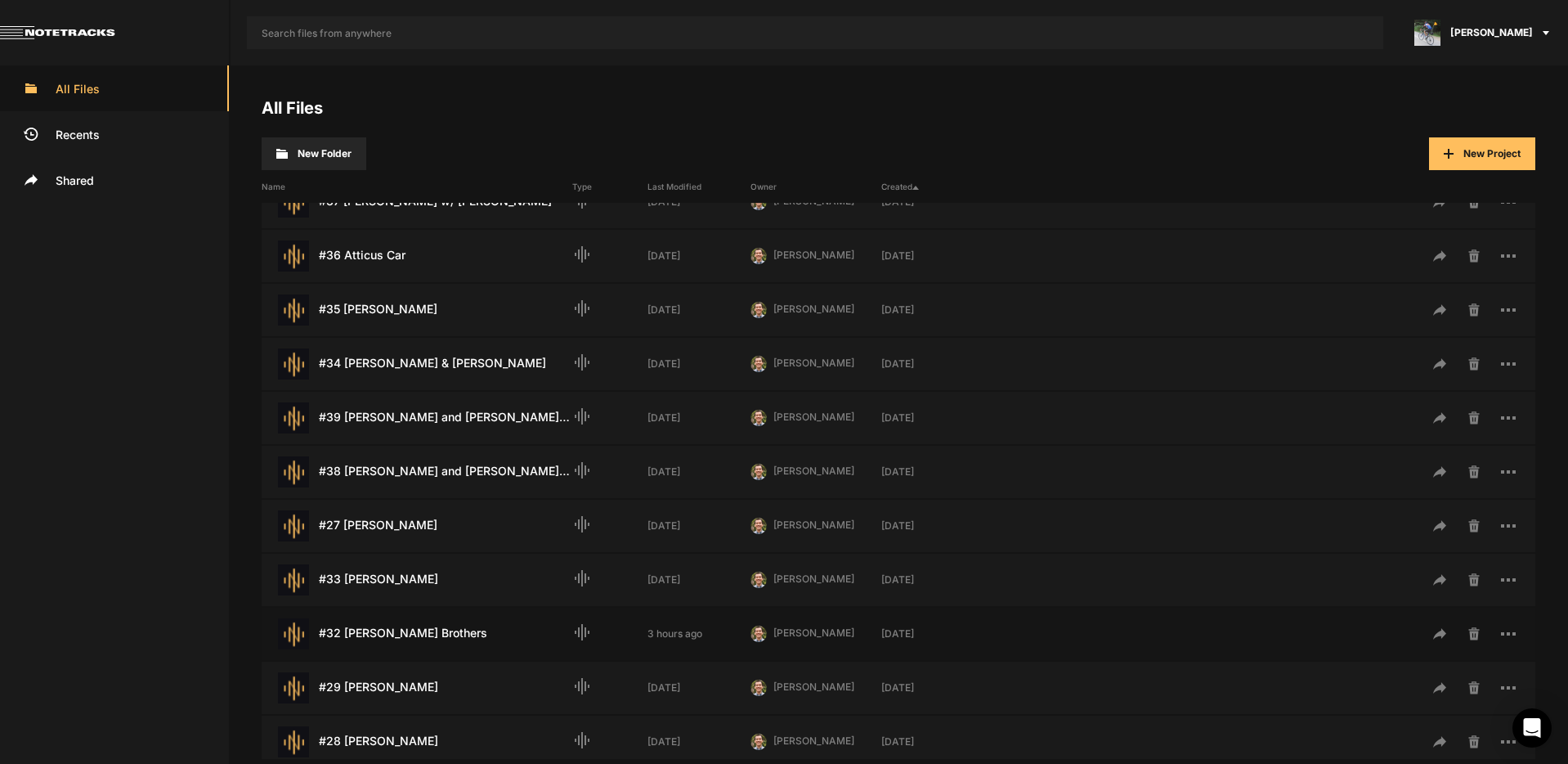
click at [414, 641] on div "#32 [PERSON_NAME] Brothers Last Modified: 3 hours ago" at bounding box center [417, 633] width 311 height 31
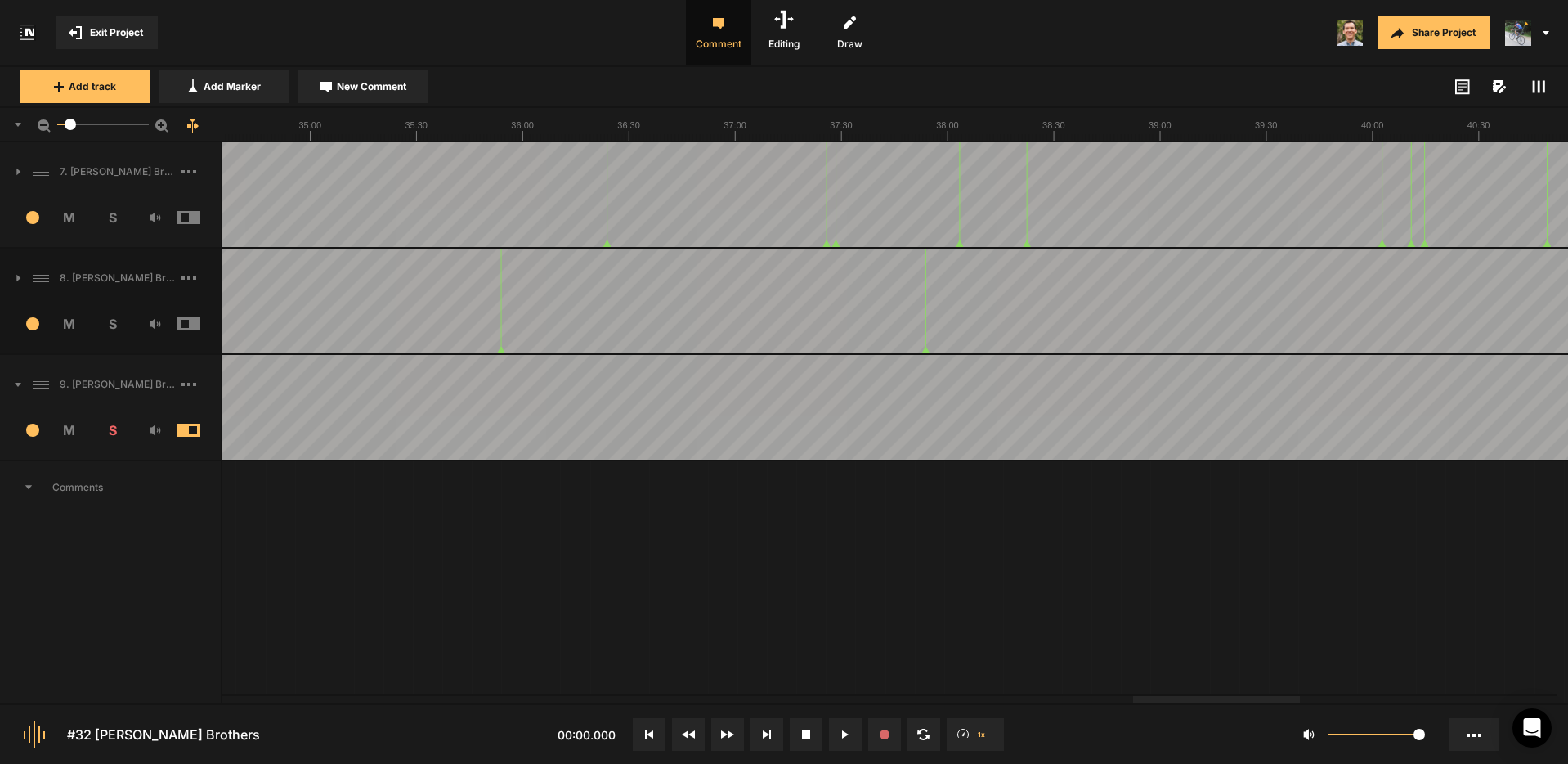
click at [1258, 703] on div at bounding box center [1215, 700] width 167 height 8
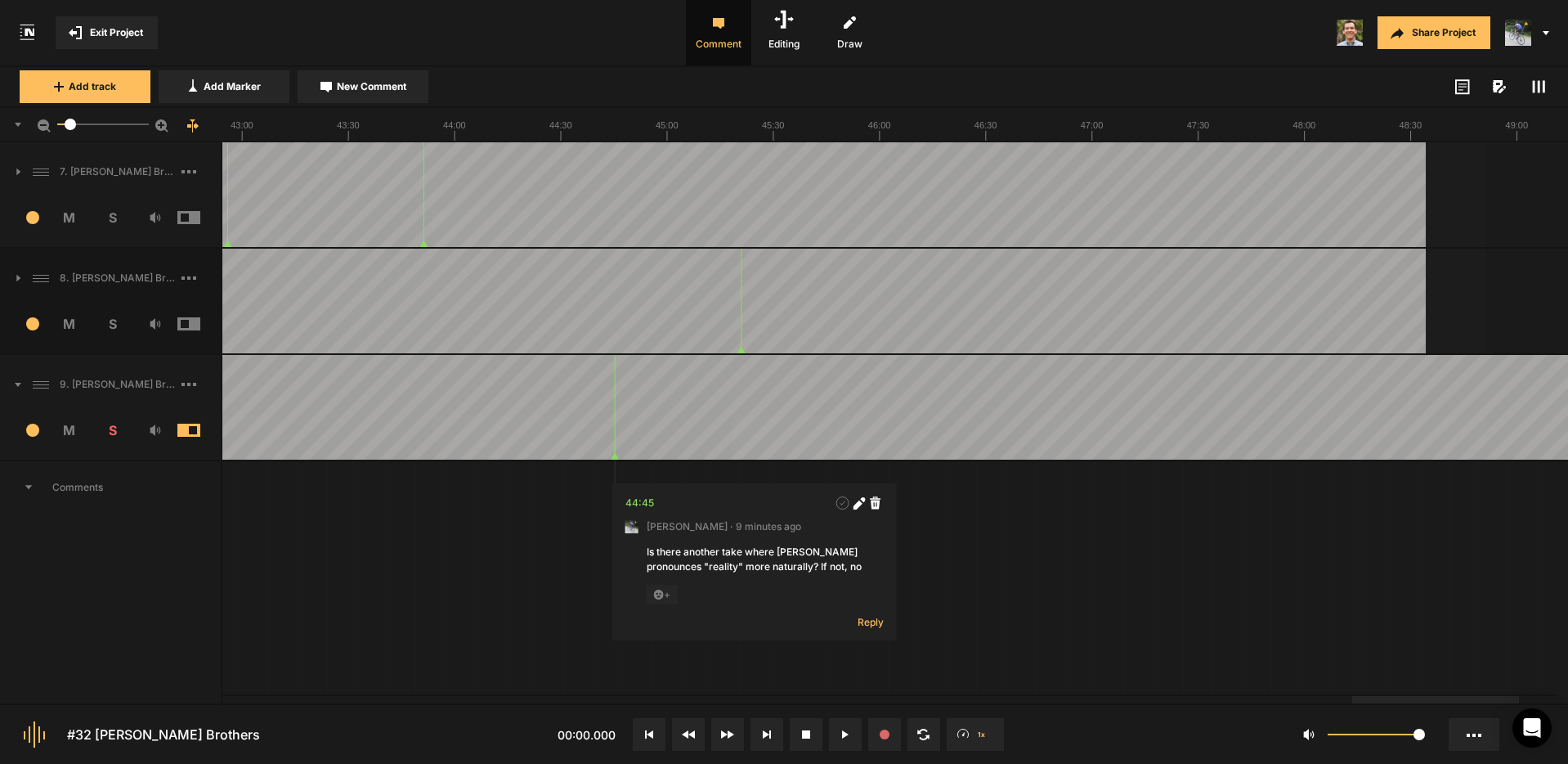
click at [1494, 703] on div at bounding box center [1435, 700] width 167 height 8
click at [105, 284] on span "8. [PERSON_NAME] Brothers Hard Lock (Noise Reduction)-" at bounding box center [117, 278] width 129 height 14
click at [18, 276] on icon at bounding box center [18, 278] width 4 height 7
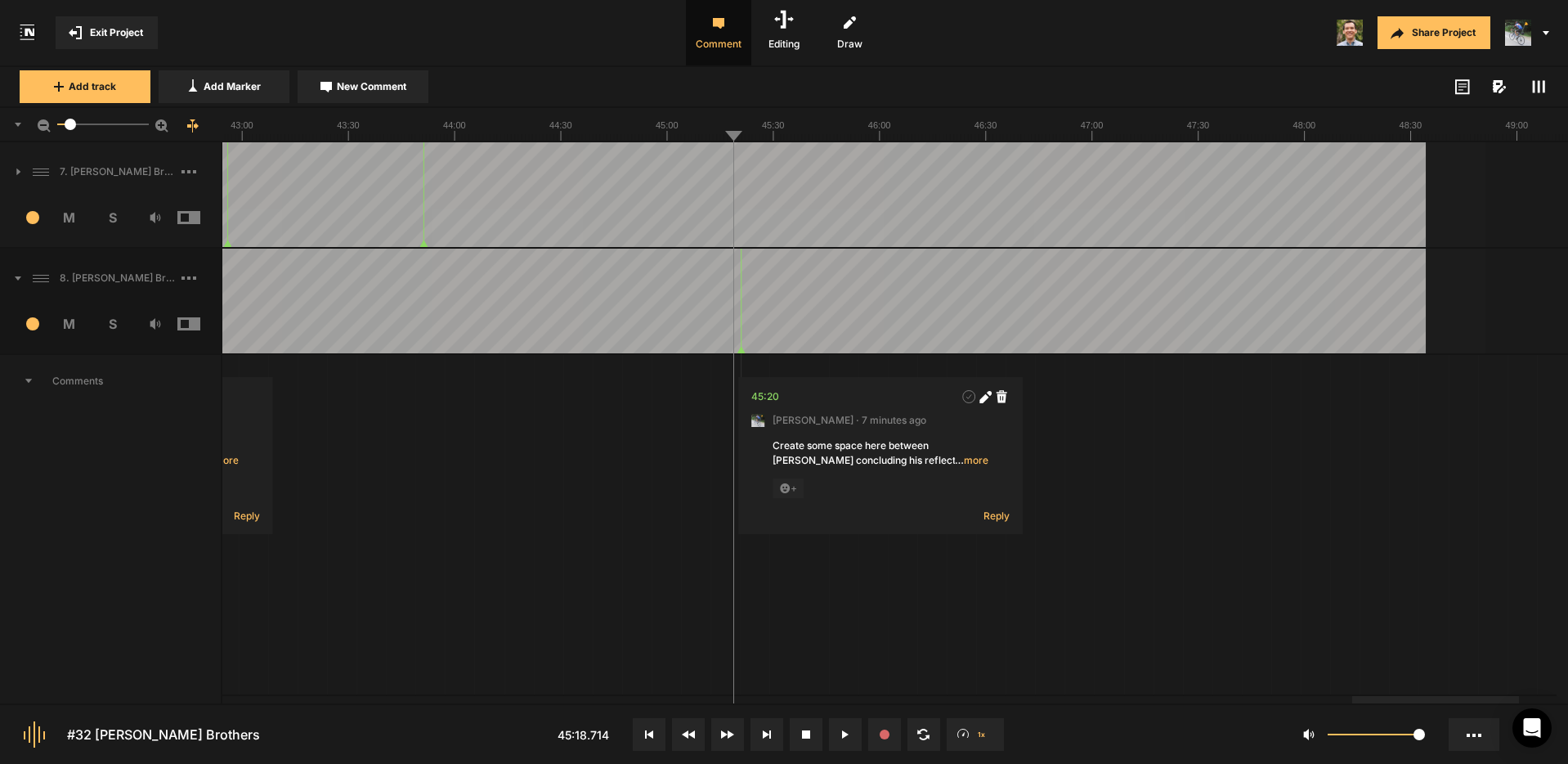
click at [972, 461] on span "… more" at bounding box center [971, 460] width 33 height 14
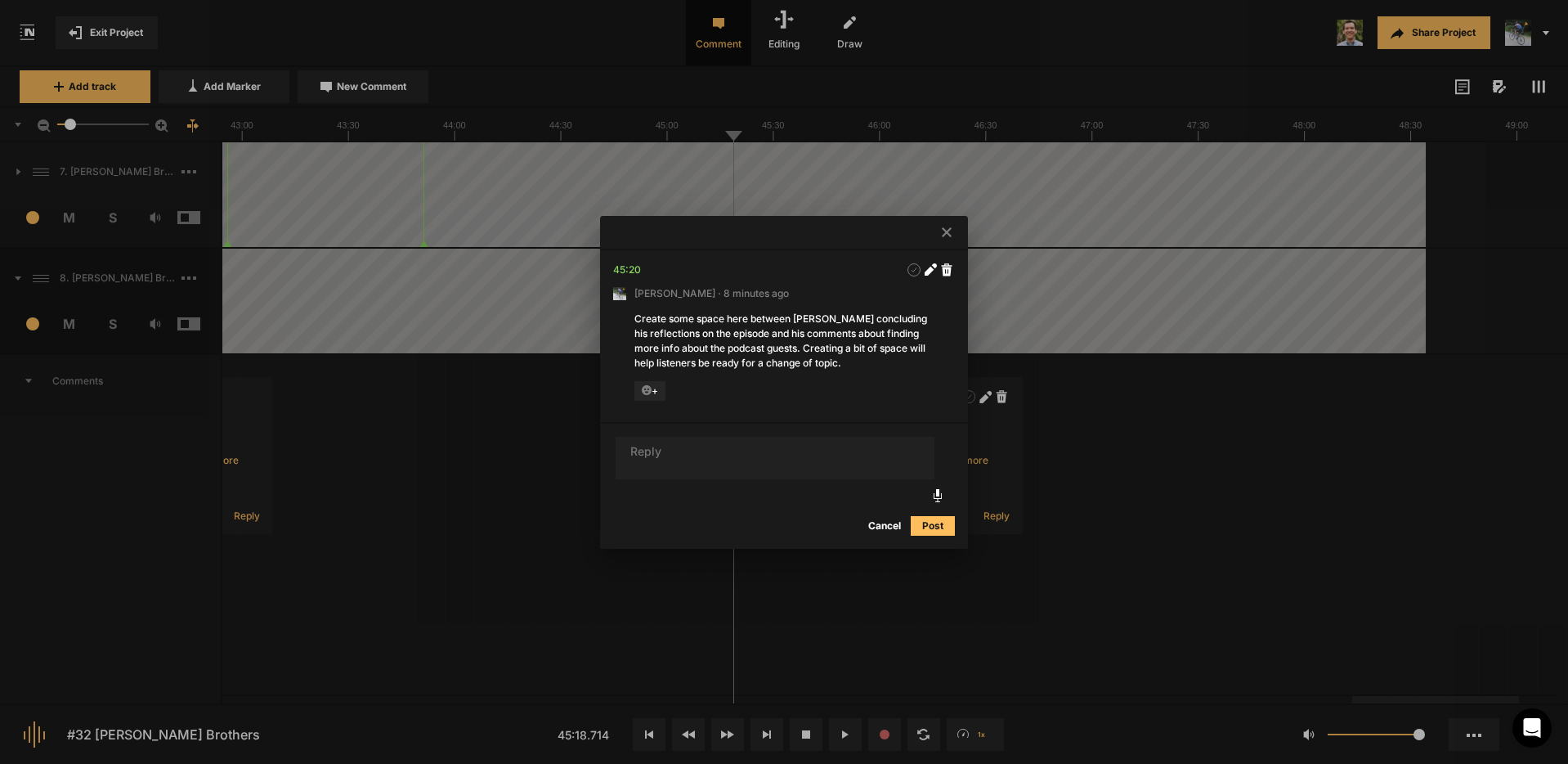
click at [847, 370] on nt-comment "45:20 [PERSON_NAME] · 8 minutes ago Create some space here between [PERSON_NAME…" at bounding box center [784, 336] width 368 height 172
drag, startPoint x: 851, startPoint y: 362, endPoint x: 465, endPoint y: 290, distance: 392.7
click at [465, 290] on div "45:20 [PERSON_NAME] · 8 minutes ago Create some space here between [PERSON_NAME…" at bounding box center [784, 382] width 1568 height 764
click at [837, 363] on div "Create some space here between [PERSON_NAME] concluding his reflections on the …" at bounding box center [784, 341] width 299 height 59
click at [931, 269] on icon at bounding box center [928, 271] width 9 height 9
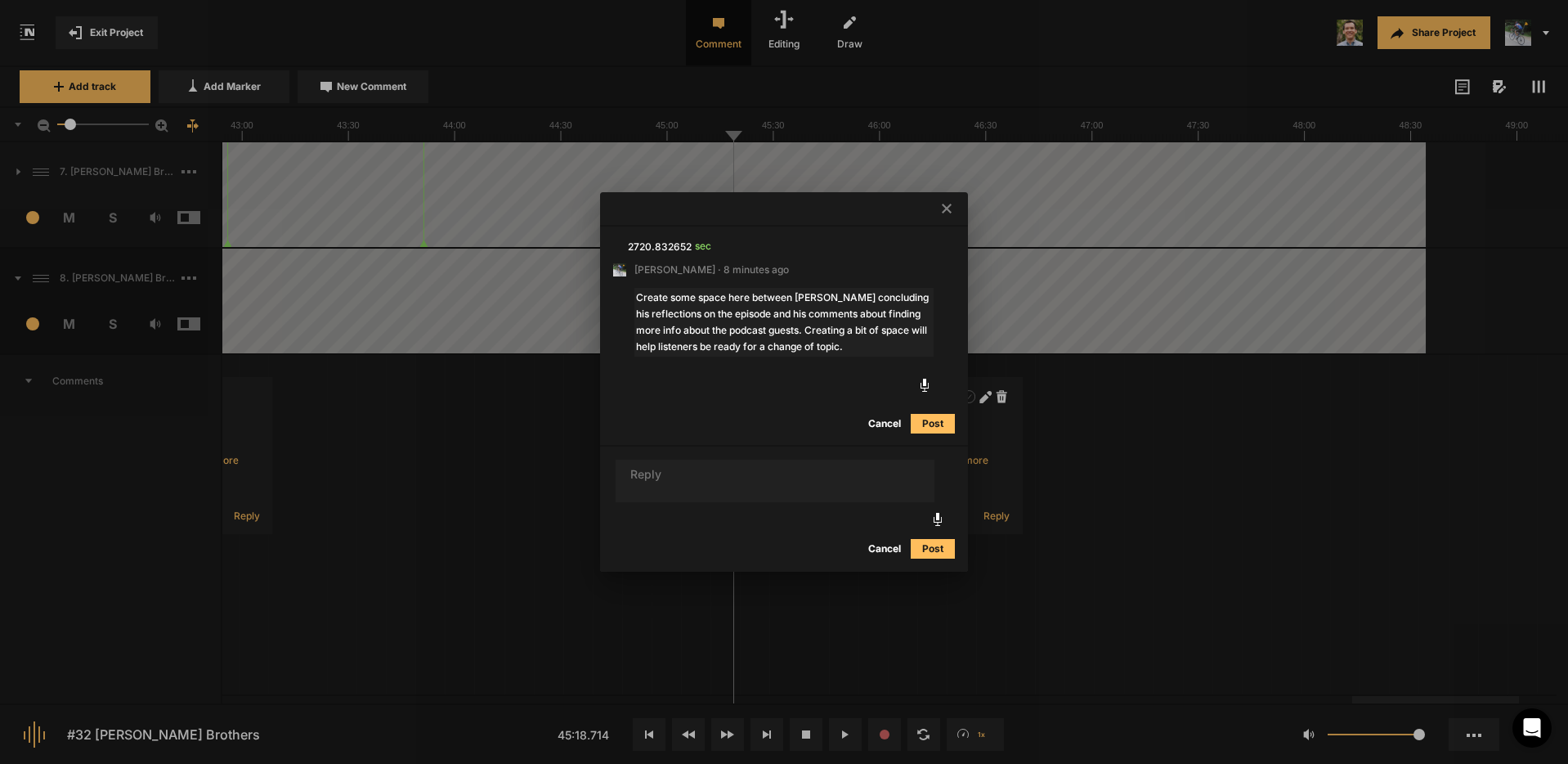
drag, startPoint x: 855, startPoint y: 344, endPoint x: 438, endPoint y: 293, distance: 420.1
click at [438, 293] on div "2720.832652 sec [PERSON_NAME] · 8 minutes ago Create some space here between [P…" at bounding box center [784, 382] width 1568 height 764
click at [881, 423] on button "Cancel" at bounding box center [884, 423] width 52 height 20
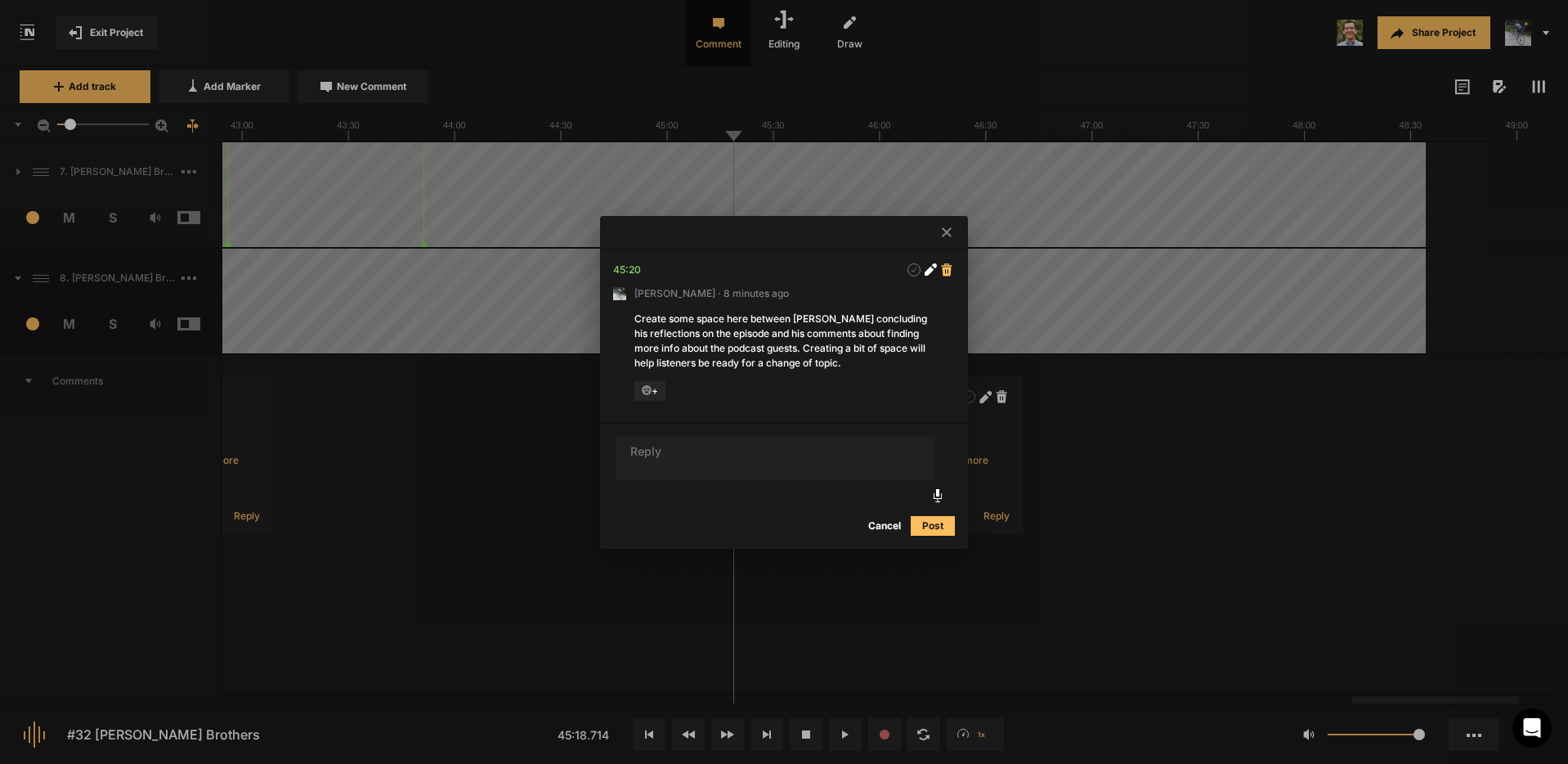
click at [945, 271] on icon at bounding box center [947, 270] width 11 height 13
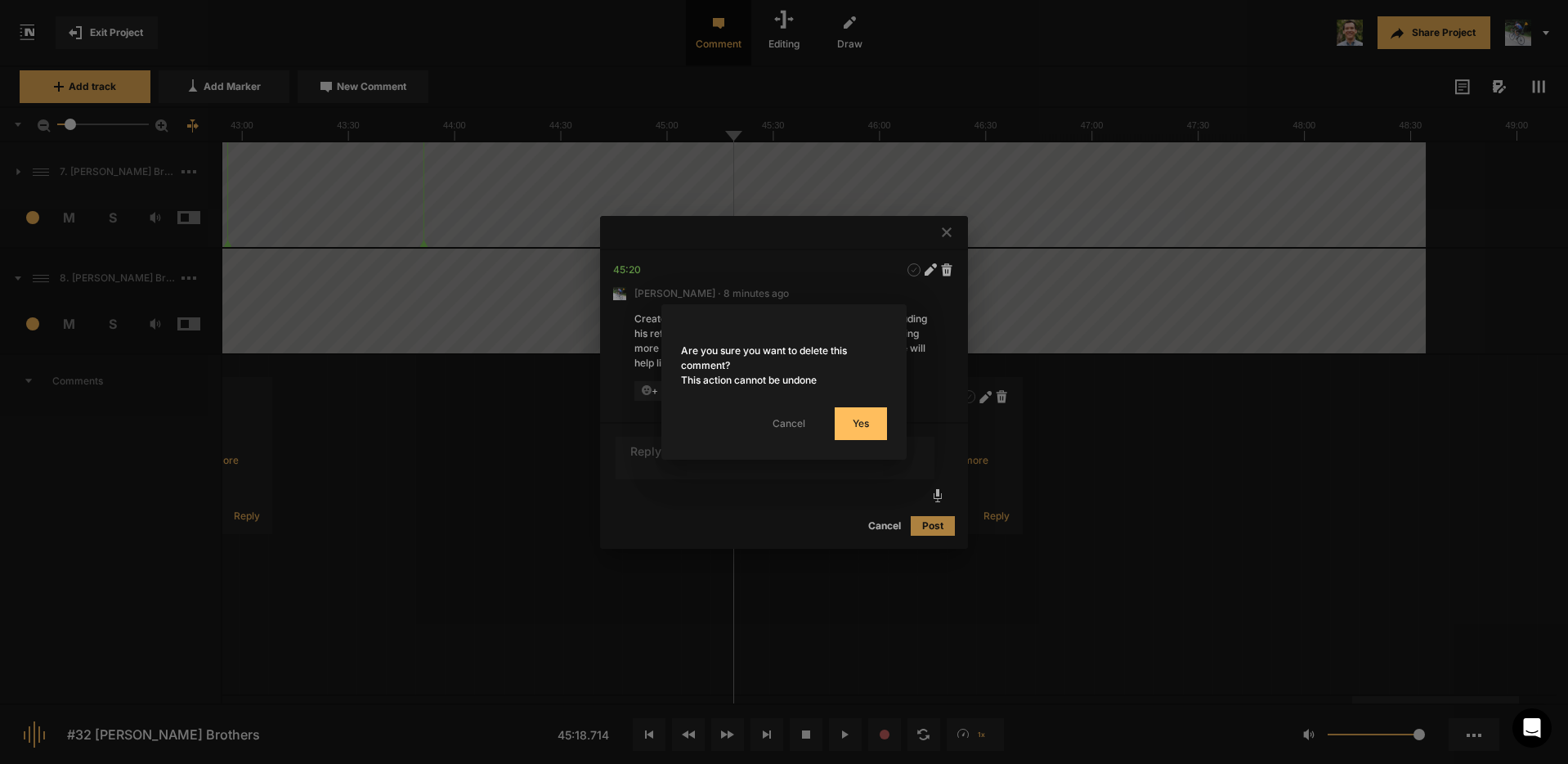
click at [863, 419] on button "Yes" at bounding box center [860, 423] width 52 height 32
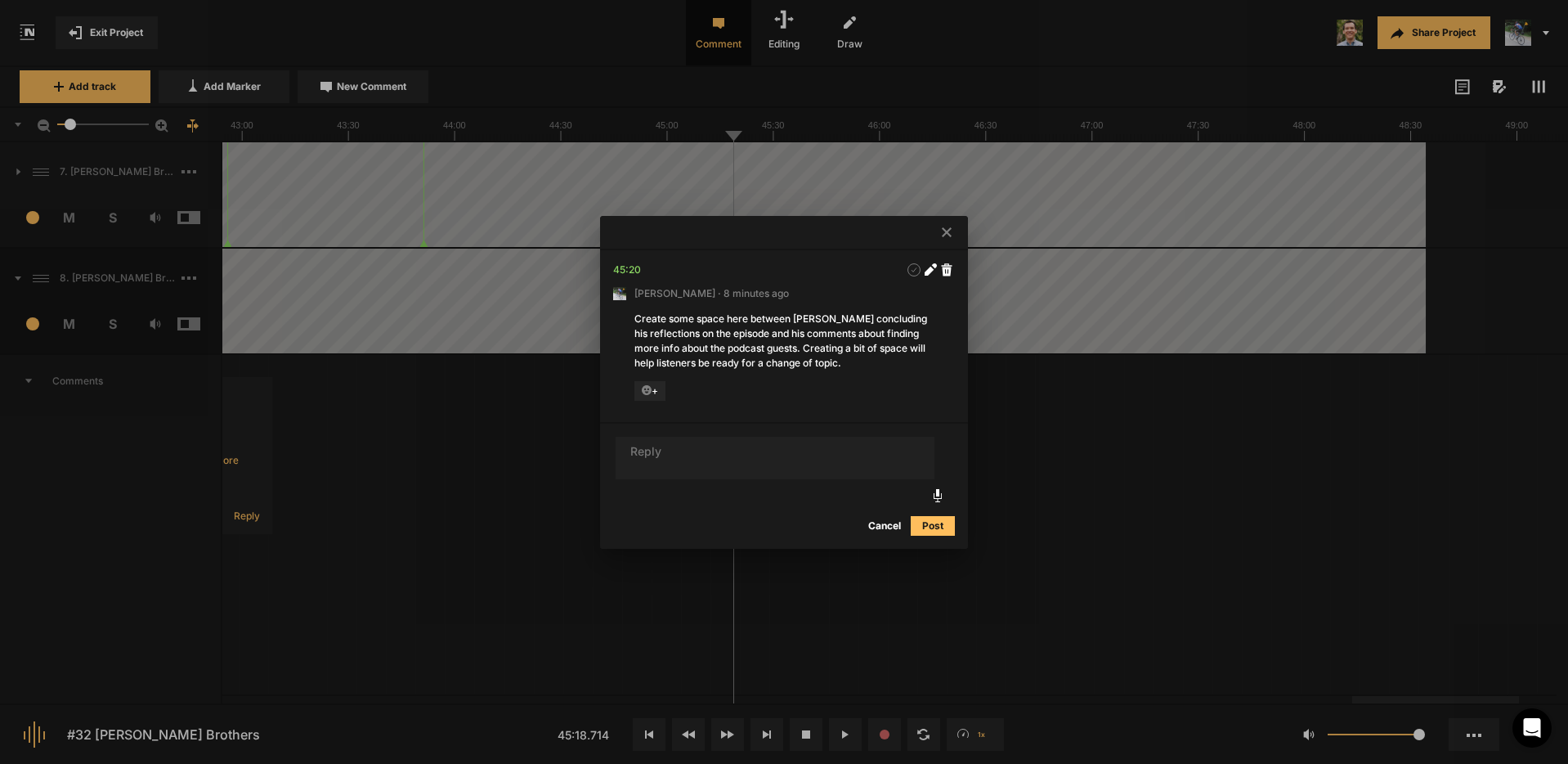
click at [944, 230] on icon at bounding box center [947, 232] width 10 height 10
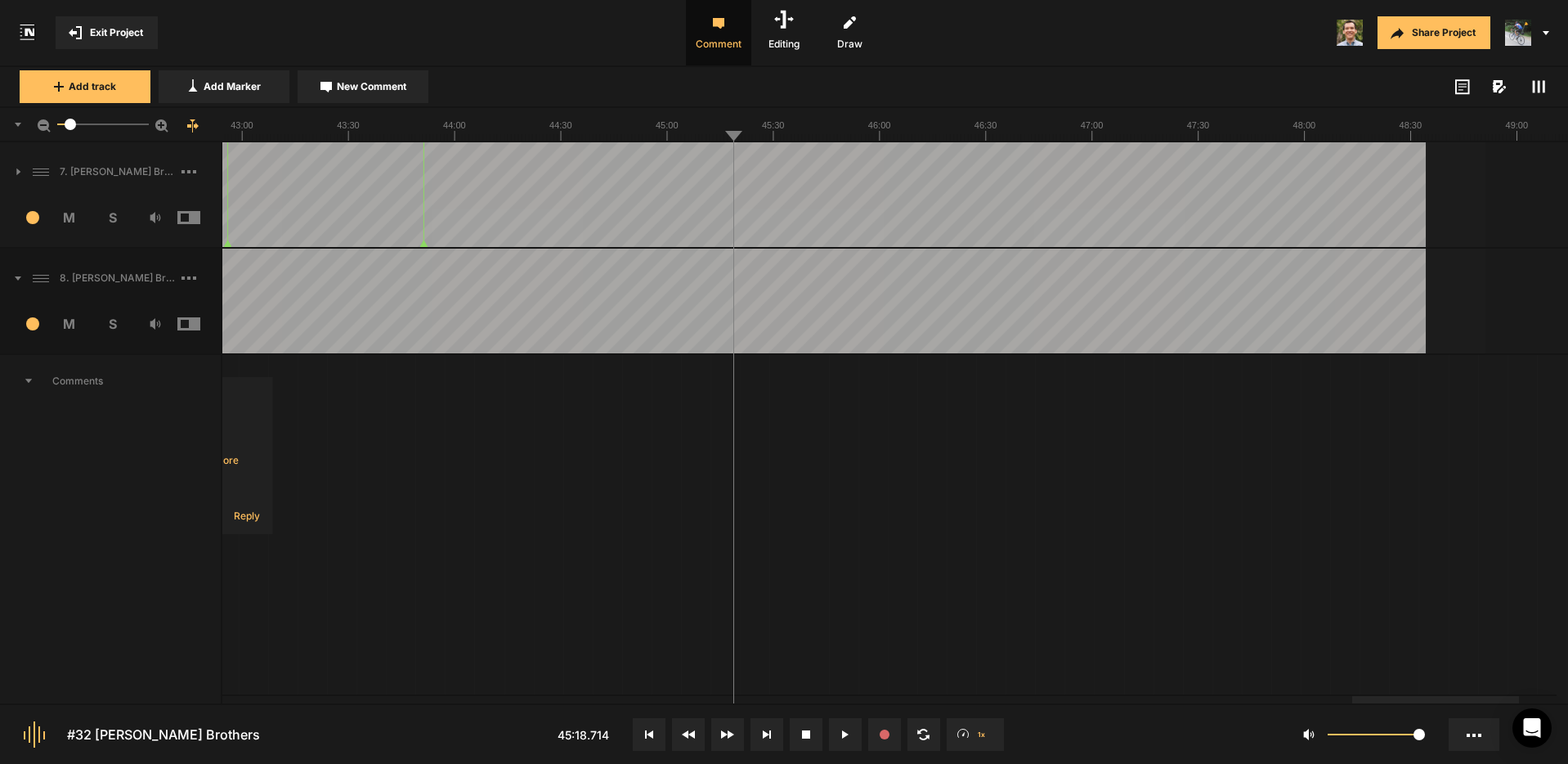
click at [19, 279] on icon at bounding box center [17, 279] width 7 height 4
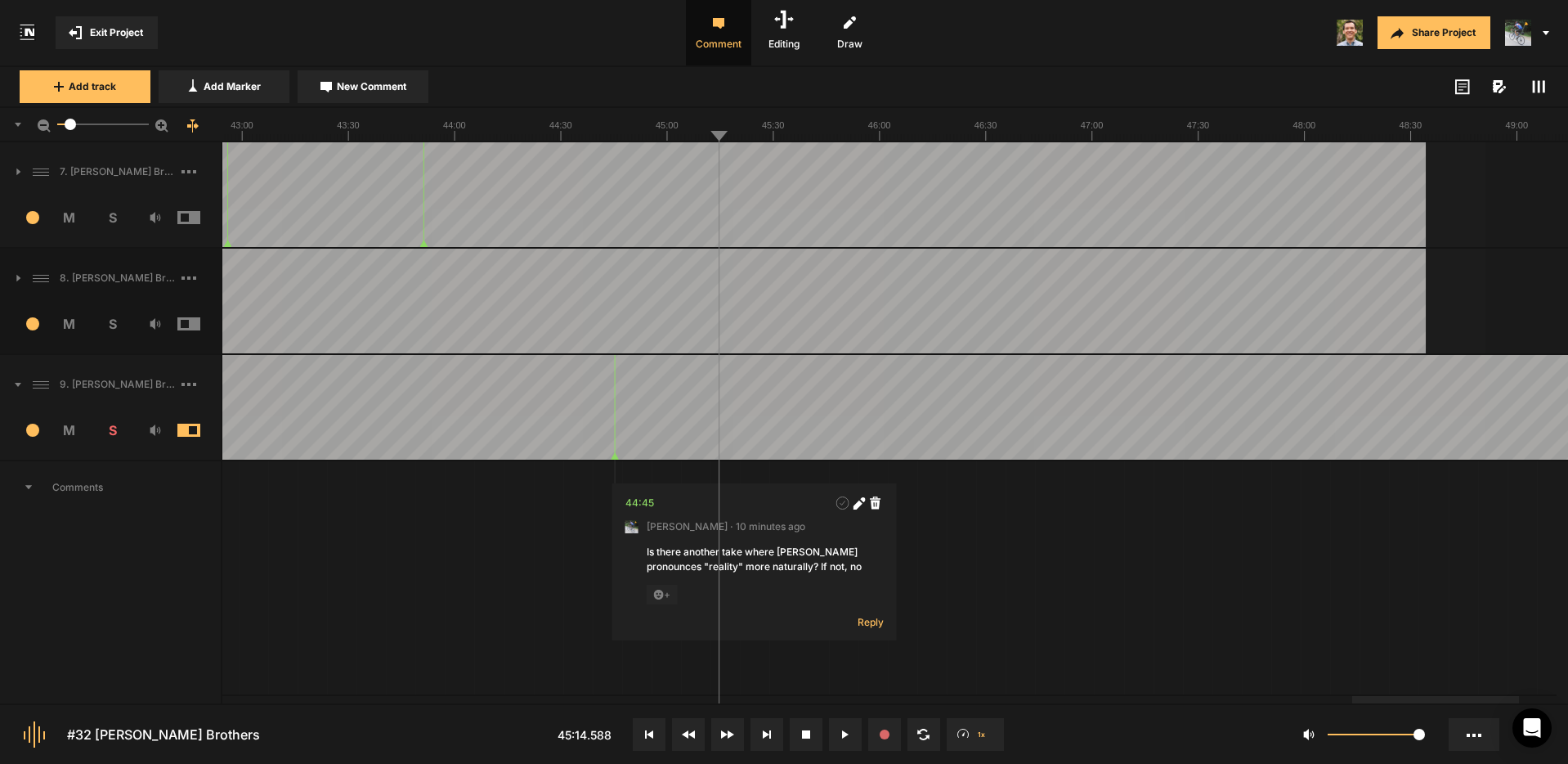
click at [386, 79] on span "New Comment" at bounding box center [371, 86] width 70 height 14
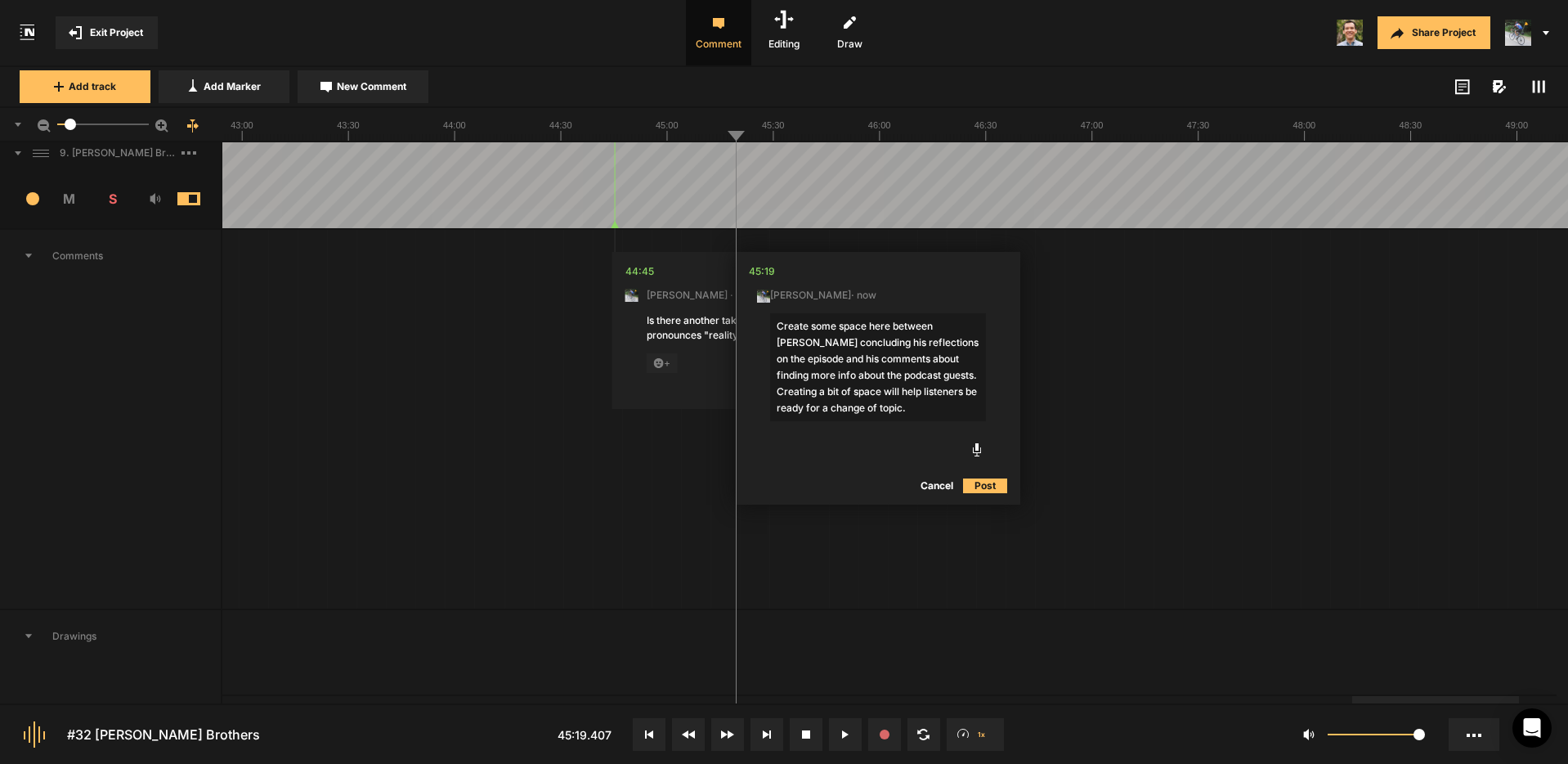
scroll to position [340, 0]
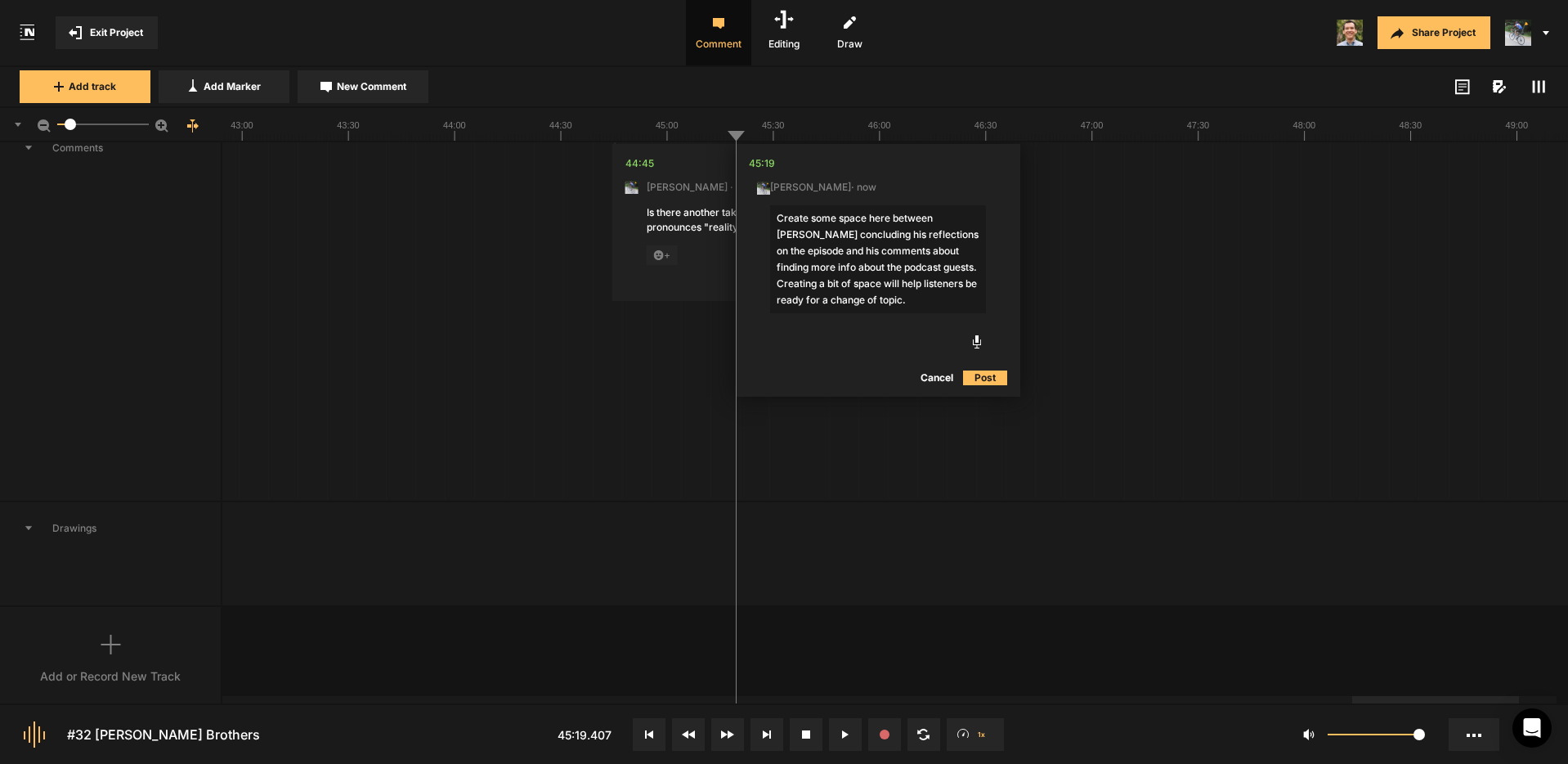
type textarea "Create some space here between [PERSON_NAME] concluding his reflections on the …"
click at [986, 377] on button "Post" at bounding box center [985, 378] width 44 height 20
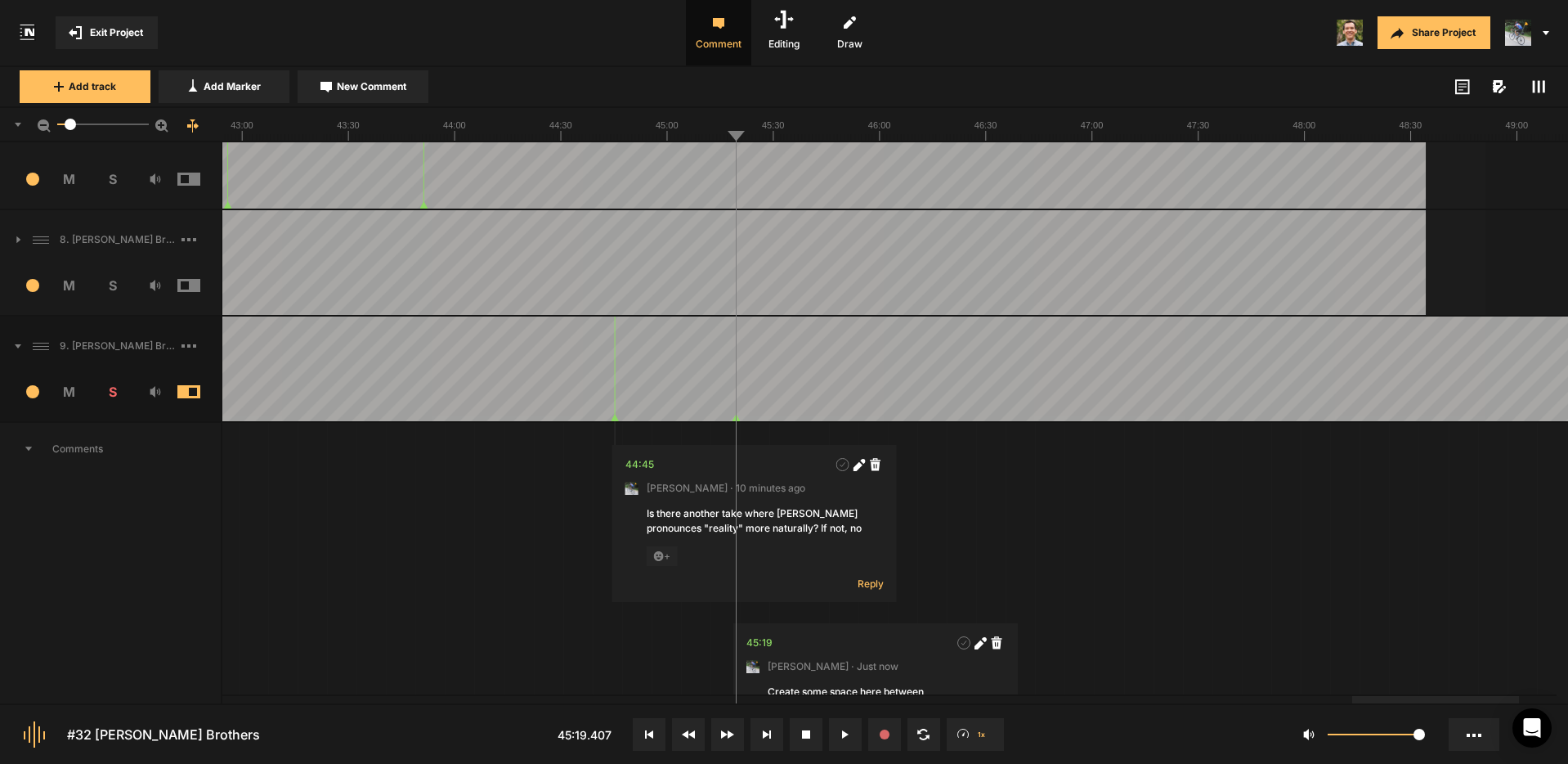
scroll to position [0, 0]
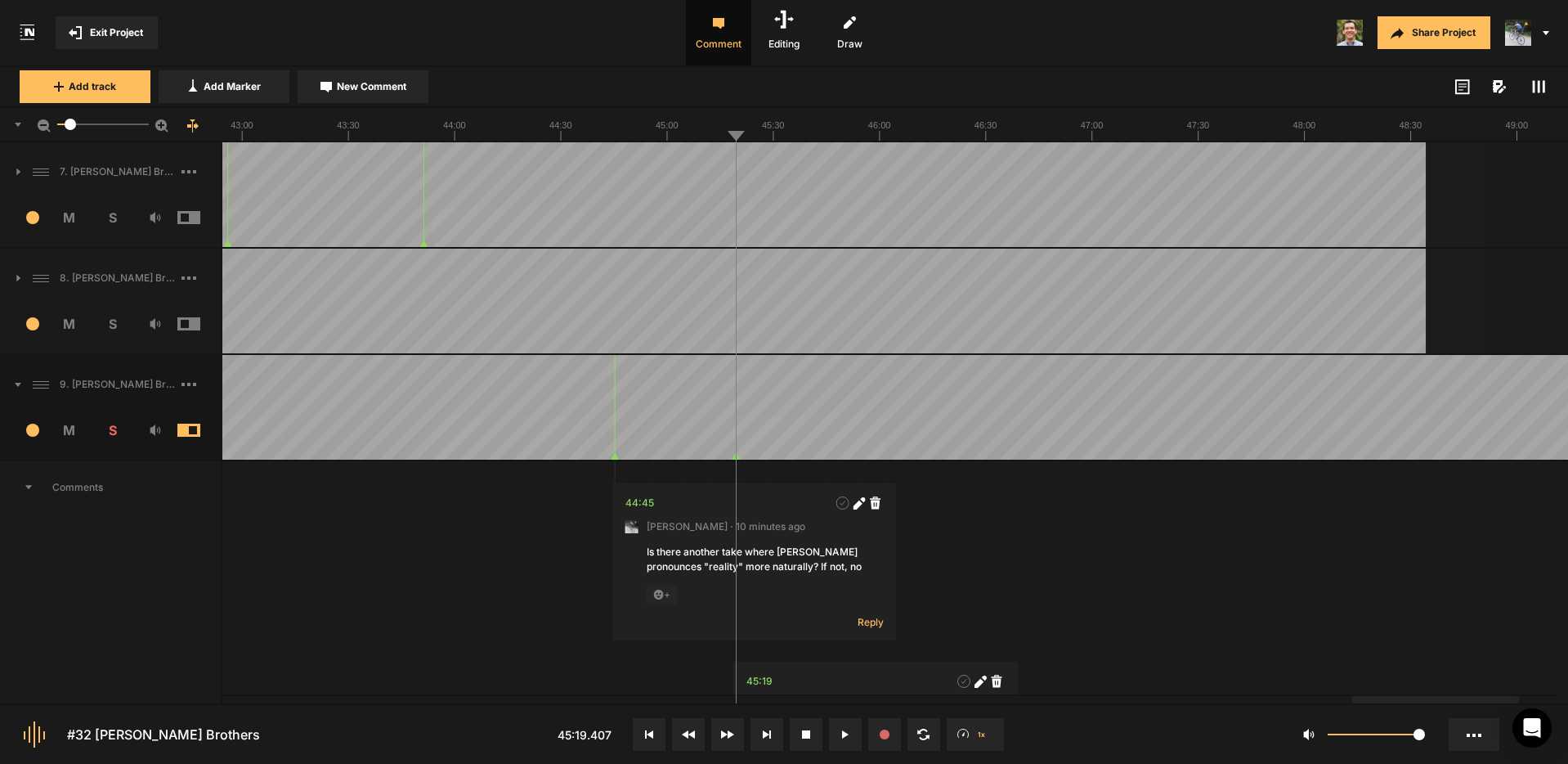
click at [117, 33] on span "Exit Project" at bounding box center [116, 32] width 53 height 14
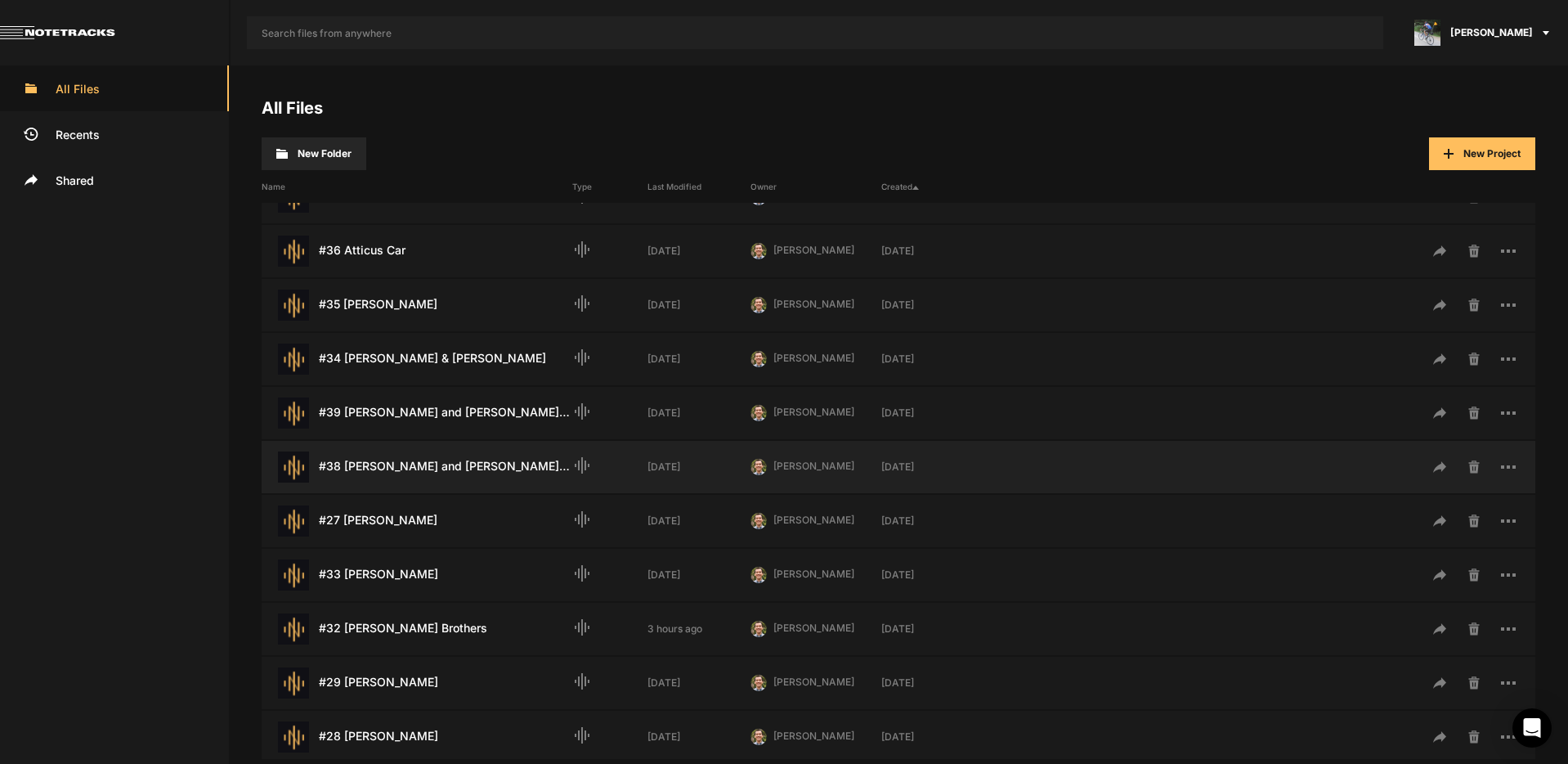
scroll to position [294, 0]
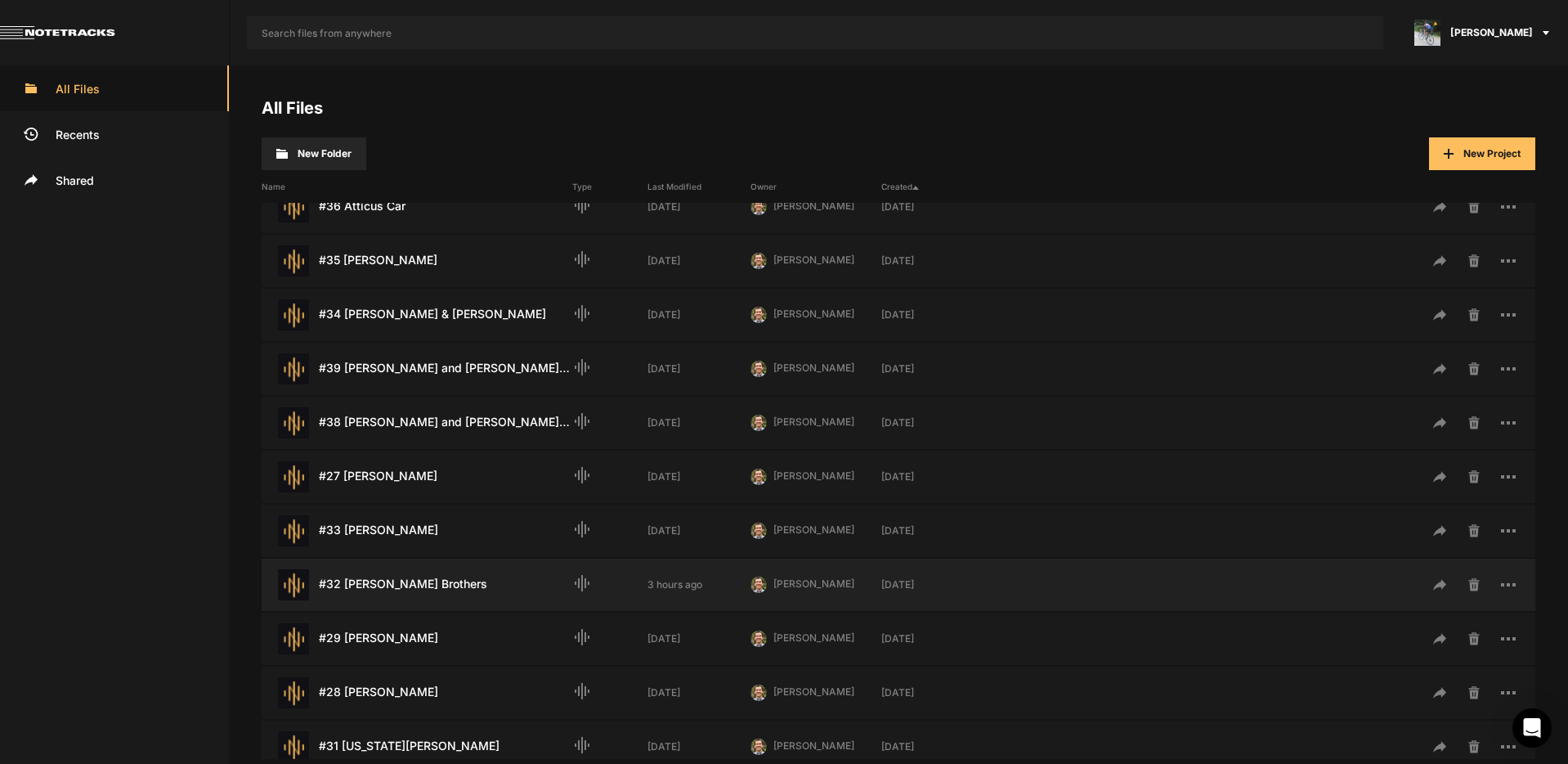
click at [397, 581] on div "#32 [PERSON_NAME] Brothers Last Modified: 3 hours ago" at bounding box center [417, 585] width 311 height 31
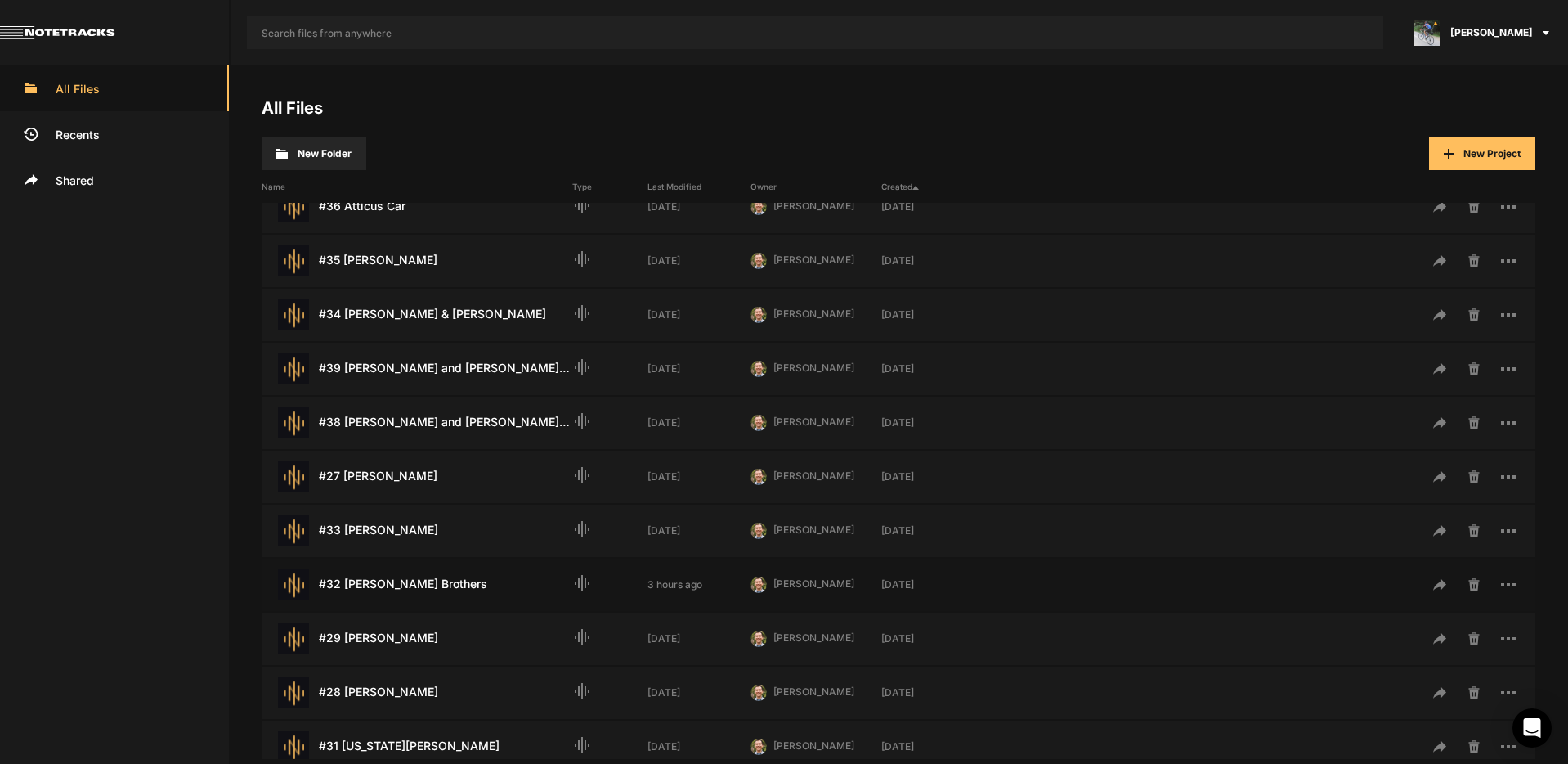
click at [397, 581] on div "#32 [PERSON_NAME] Brothers Last Modified: 3 hours ago" at bounding box center [417, 585] width 311 height 31
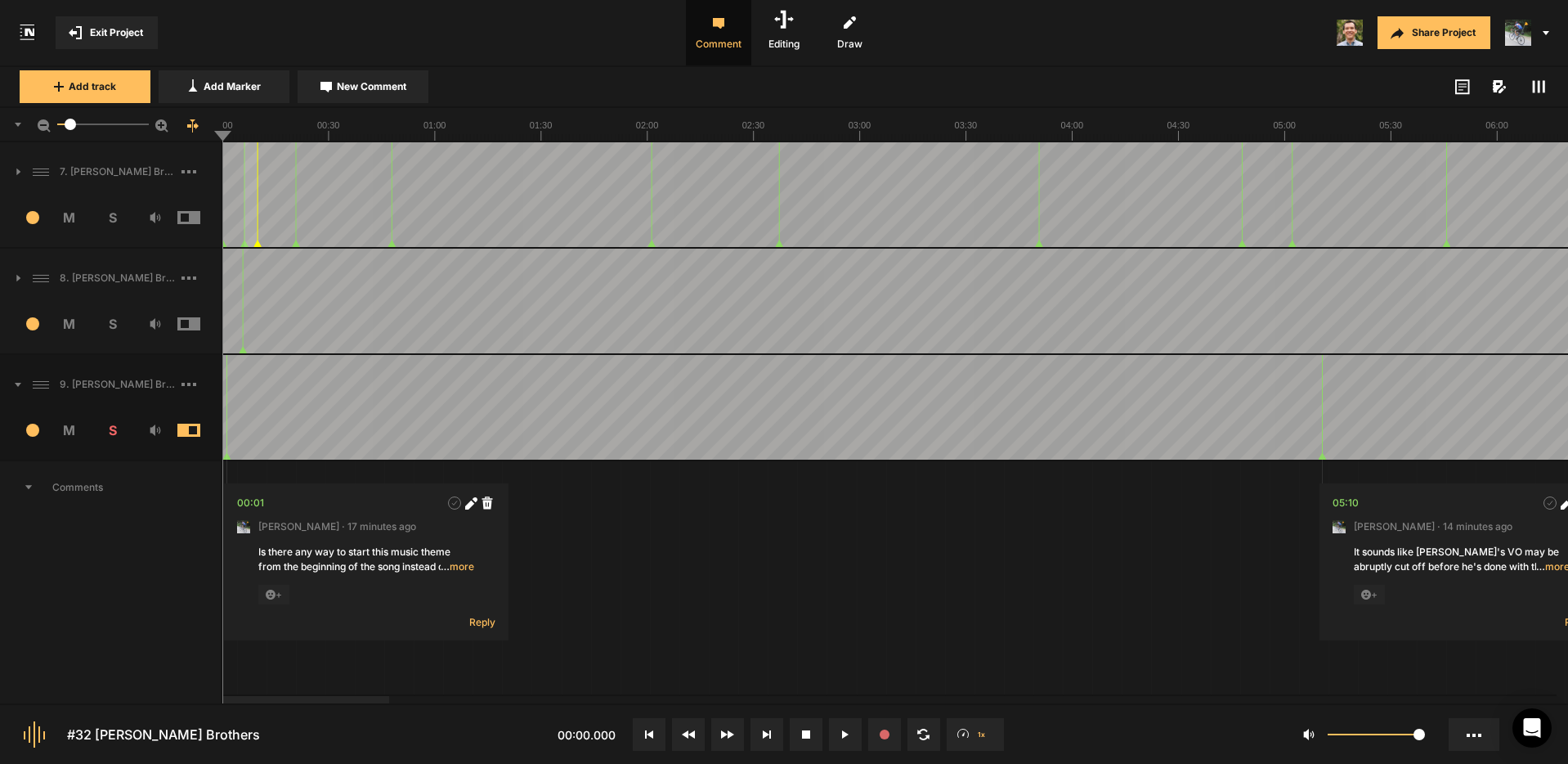
click at [106, 32] on span "Exit Project" at bounding box center [116, 32] width 53 height 14
